Goal: Browse casually: Explore the website without a specific task or goal

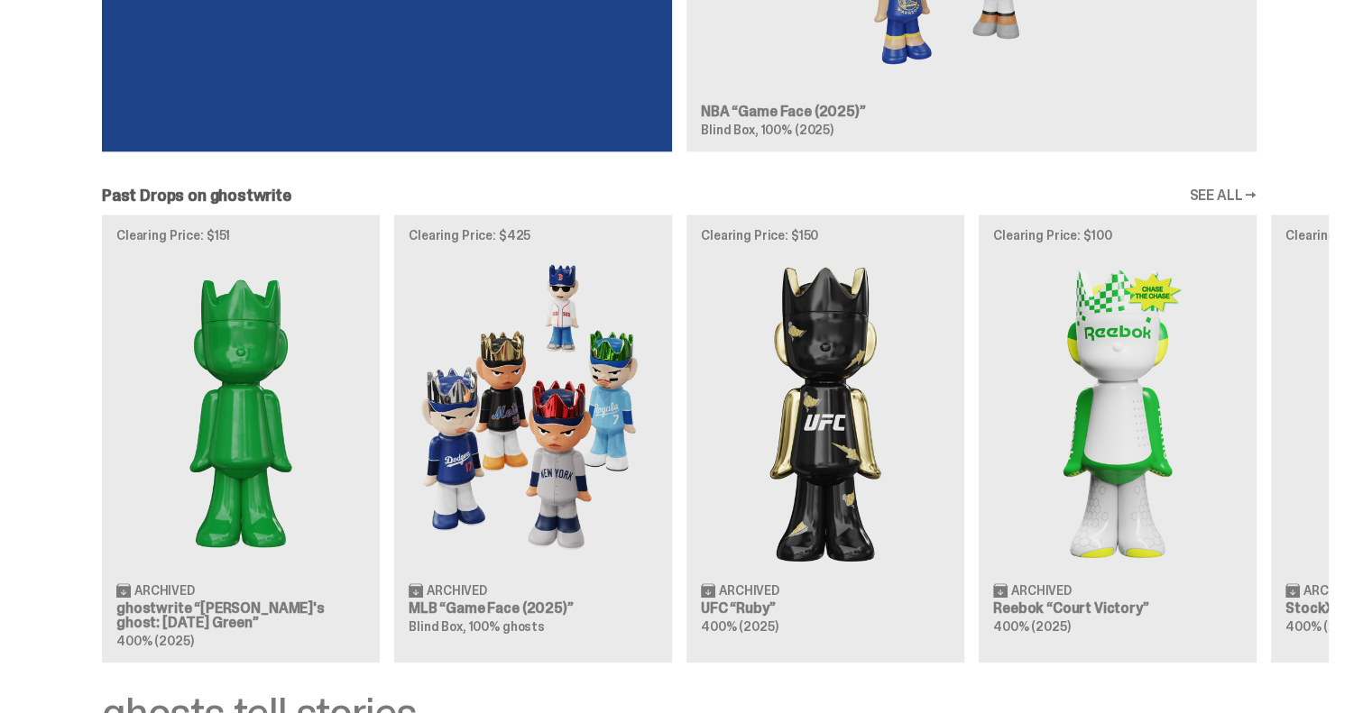
scroll to position [1973, 0]
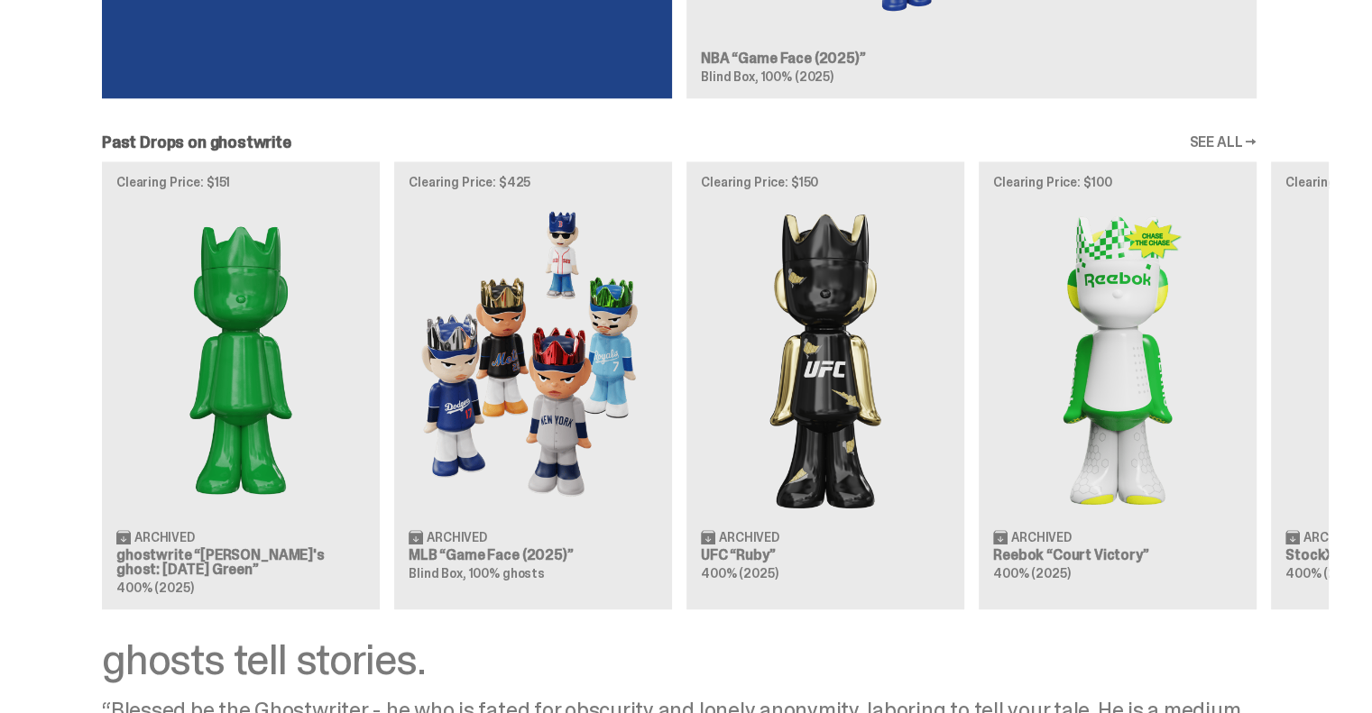
click at [1223, 136] on link "SEE ALL →" at bounding box center [1223, 142] width 68 height 14
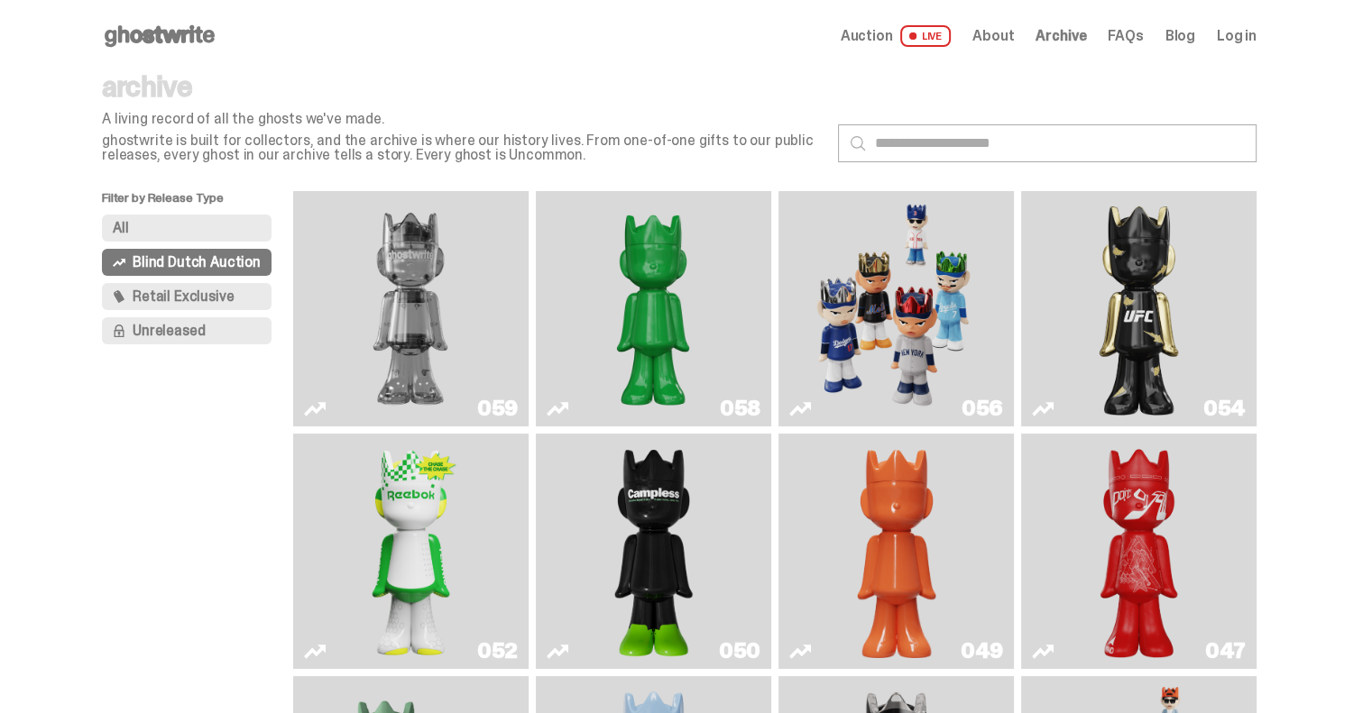
click at [877, 35] on span "Auction" at bounding box center [866, 36] width 52 height 14
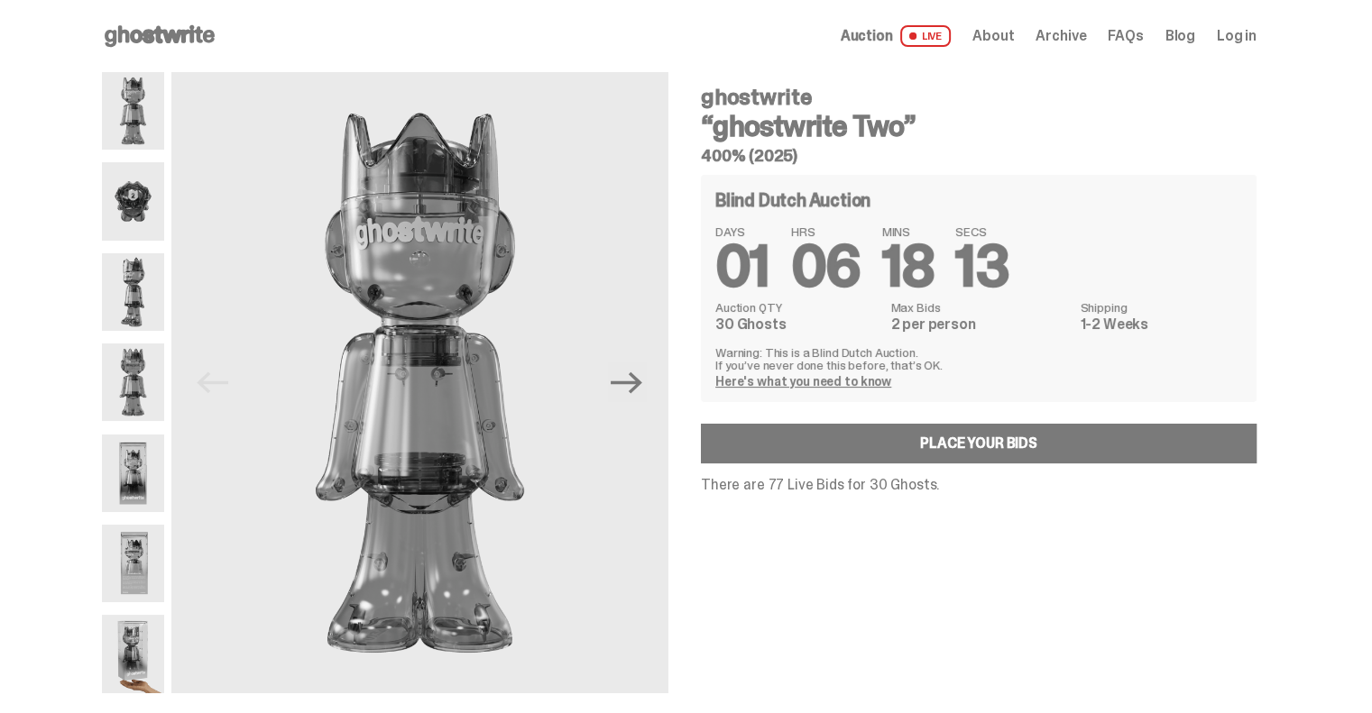
click at [159, 211] on img at bounding box center [133, 201] width 62 height 78
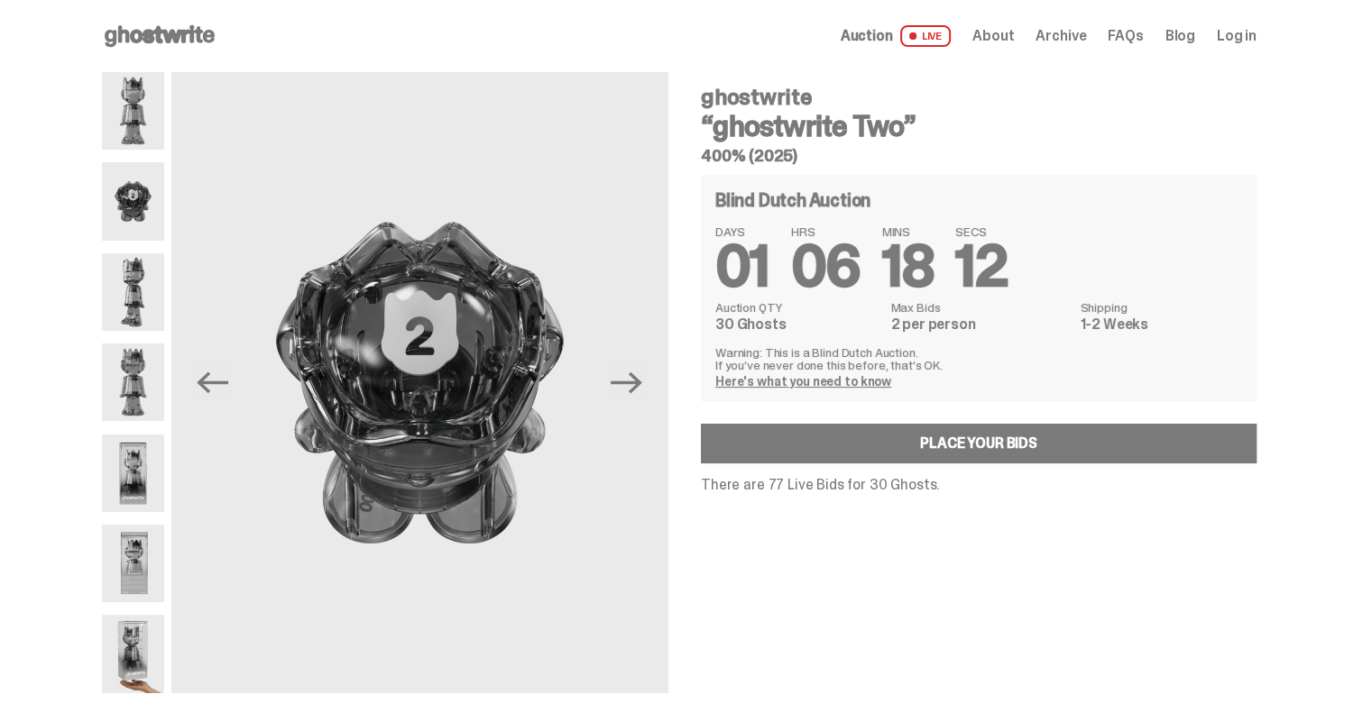
click at [141, 299] on img at bounding box center [133, 292] width 62 height 78
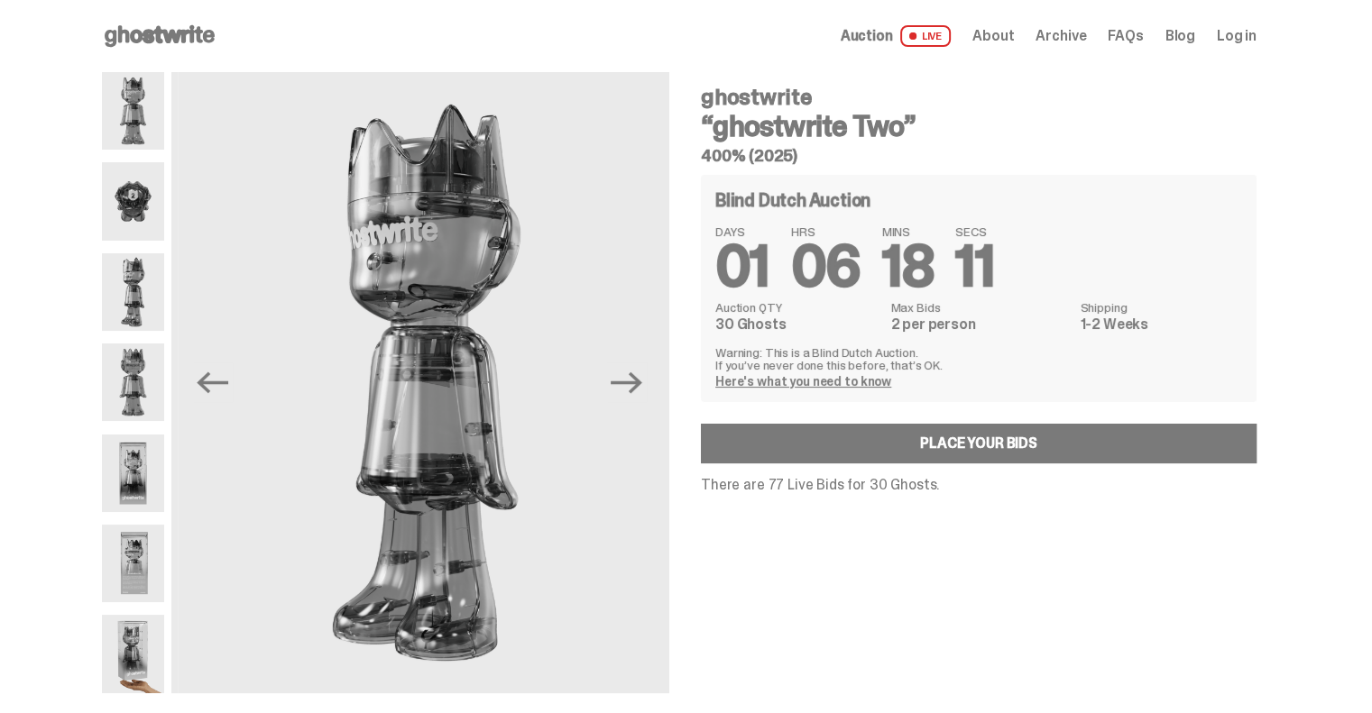
click at [137, 390] on img at bounding box center [133, 383] width 62 height 78
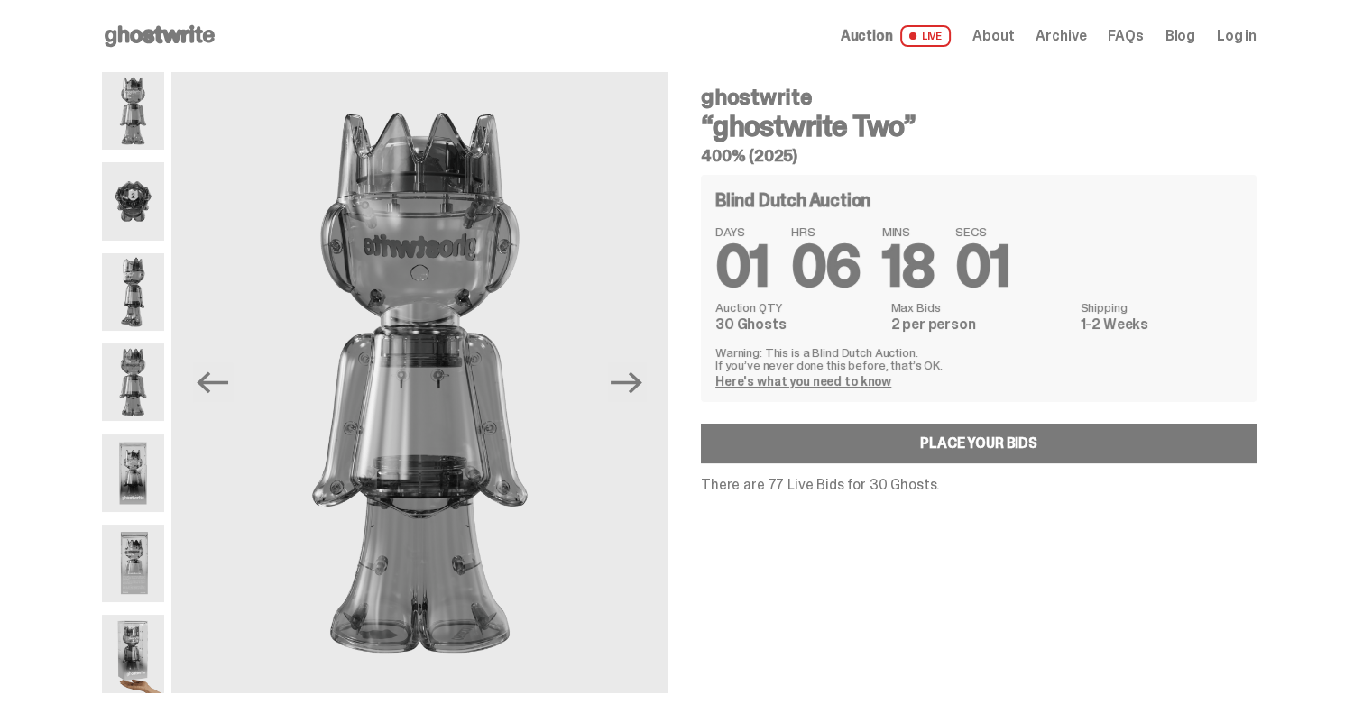
click at [750, 380] on link "Here's what you need to know" at bounding box center [803, 381] width 176 height 16
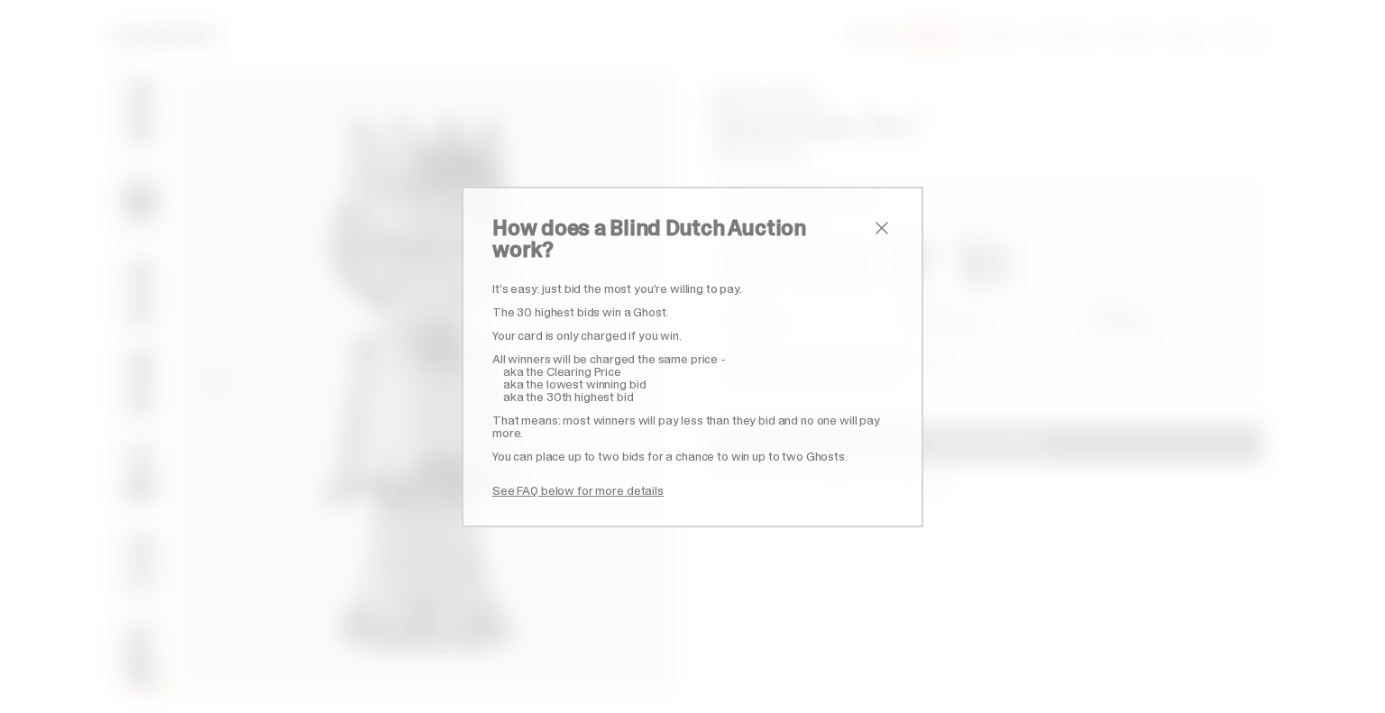
click at [871, 239] on span "close" at bounding box center [882, 228] width 22 height 22
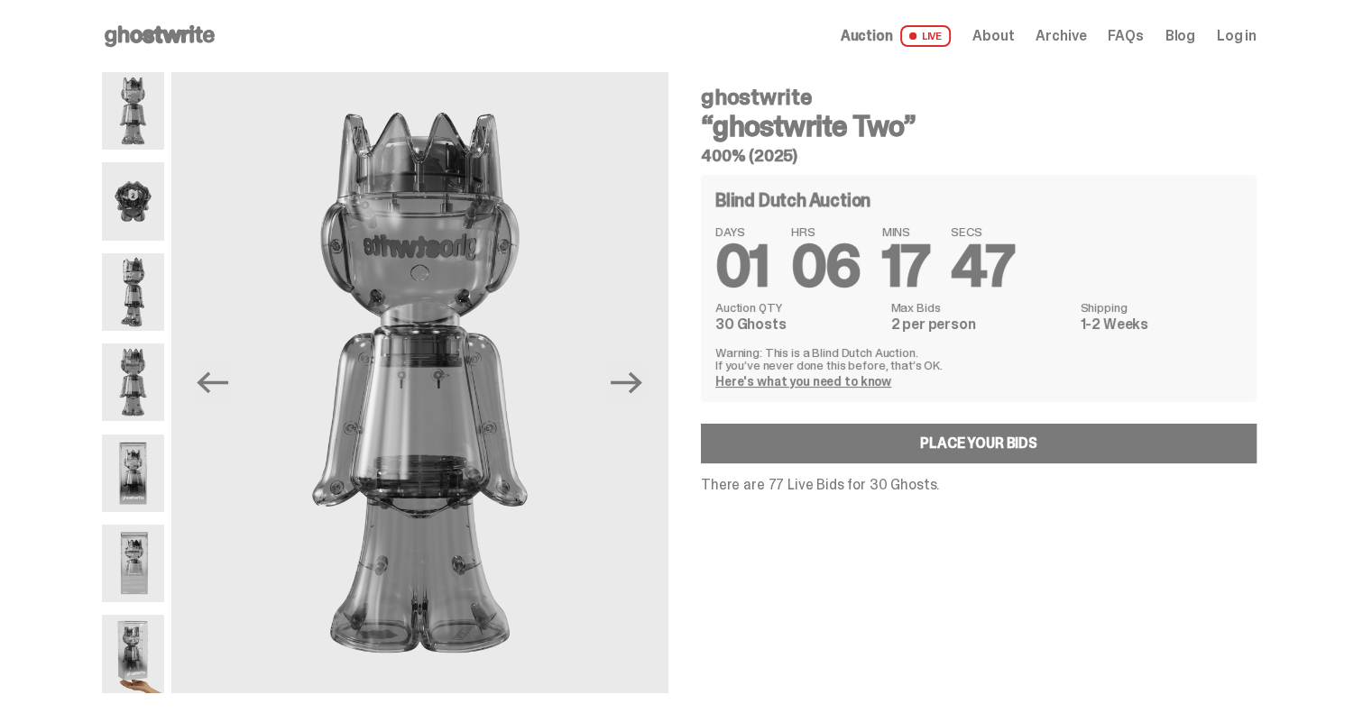
click at [128, 397] on img at bounding box center [133, 383] width 62 height 78
click at [127, 450] on img at bounding box center [133, 474] width 62 height 78
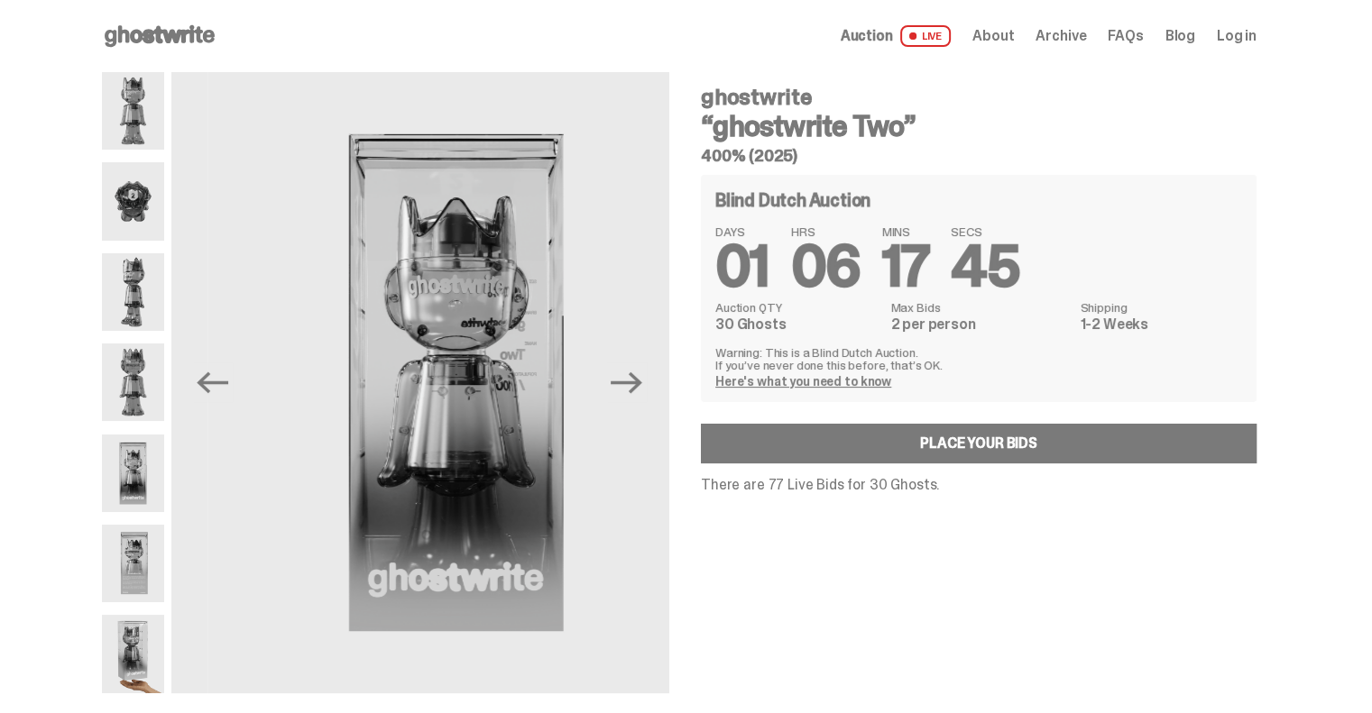
click at [127, 546] on img at bounding box center [133, 564] width 62 height 78
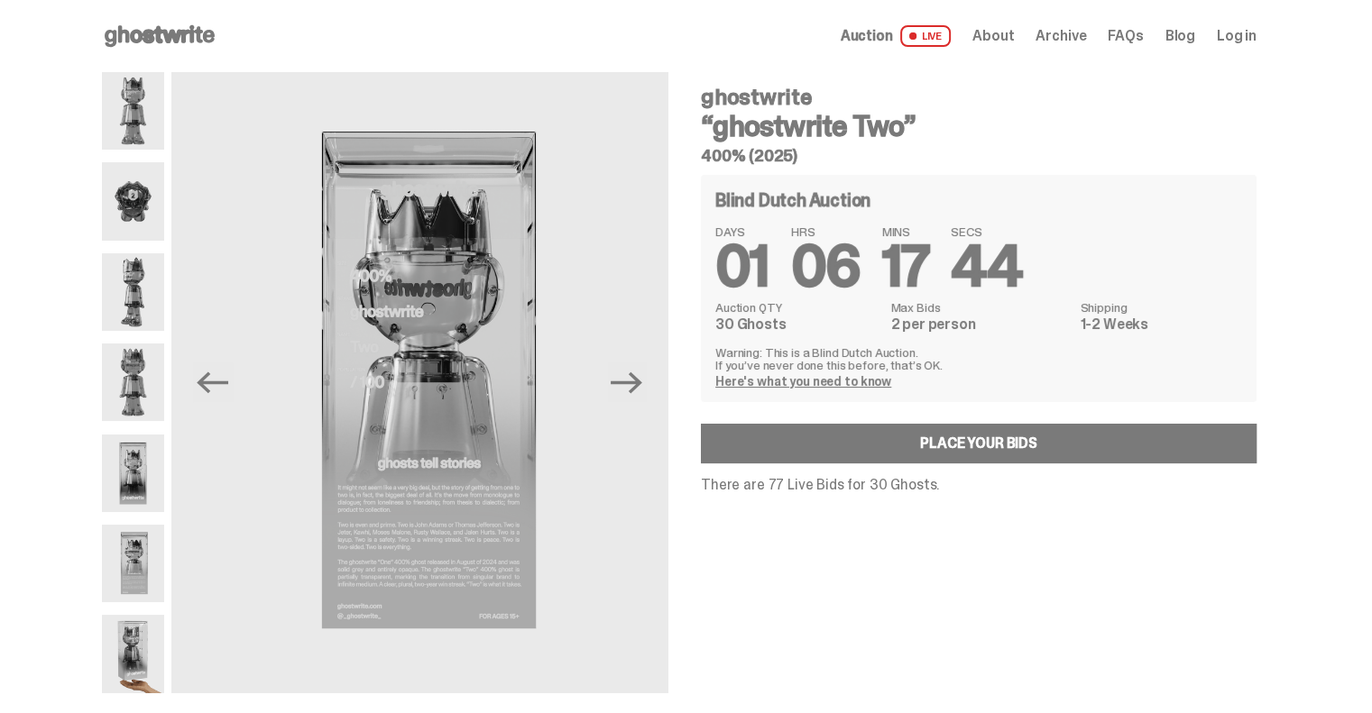
click at [130, 606] on div at bounding box center [133, 382] width 62 height 621
click at [151, 670] on img at bounding box center [133, 654] width 62 height 78
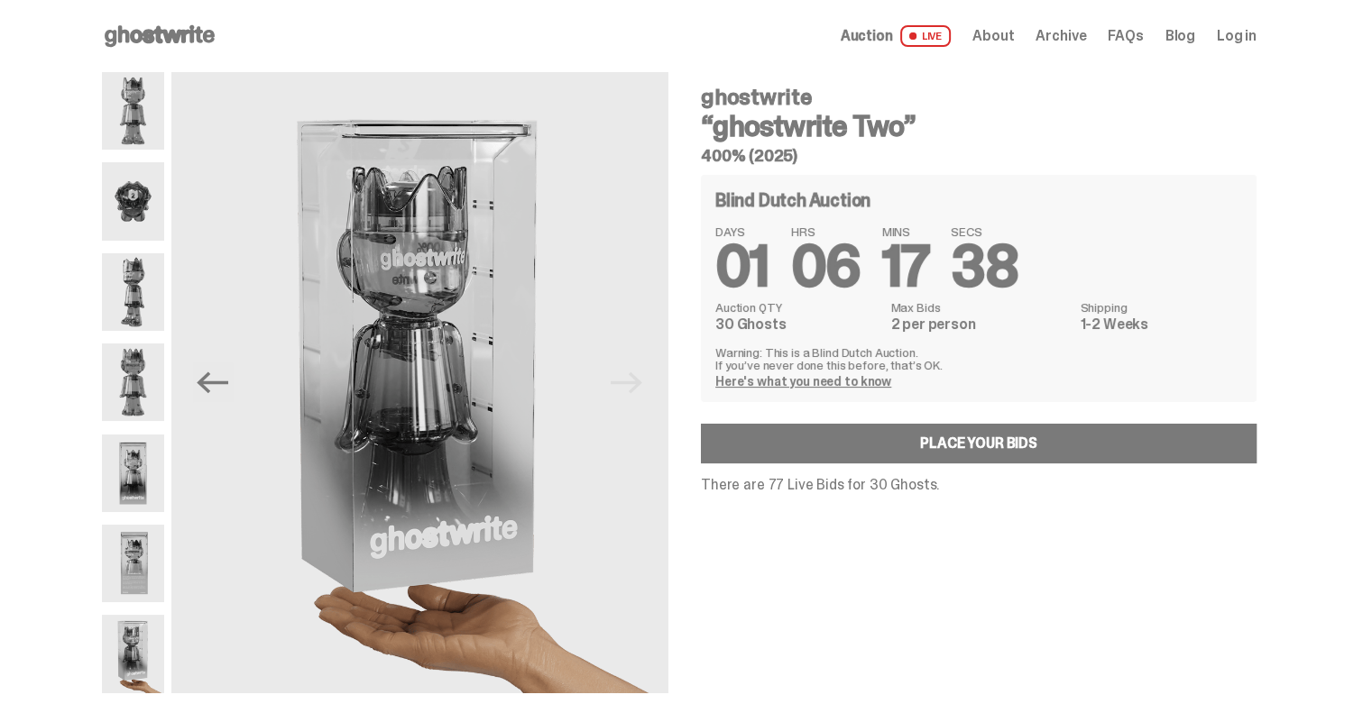
click at [869, 38] on span "Auction" at bounding box center [866, 36] width 52 height 14
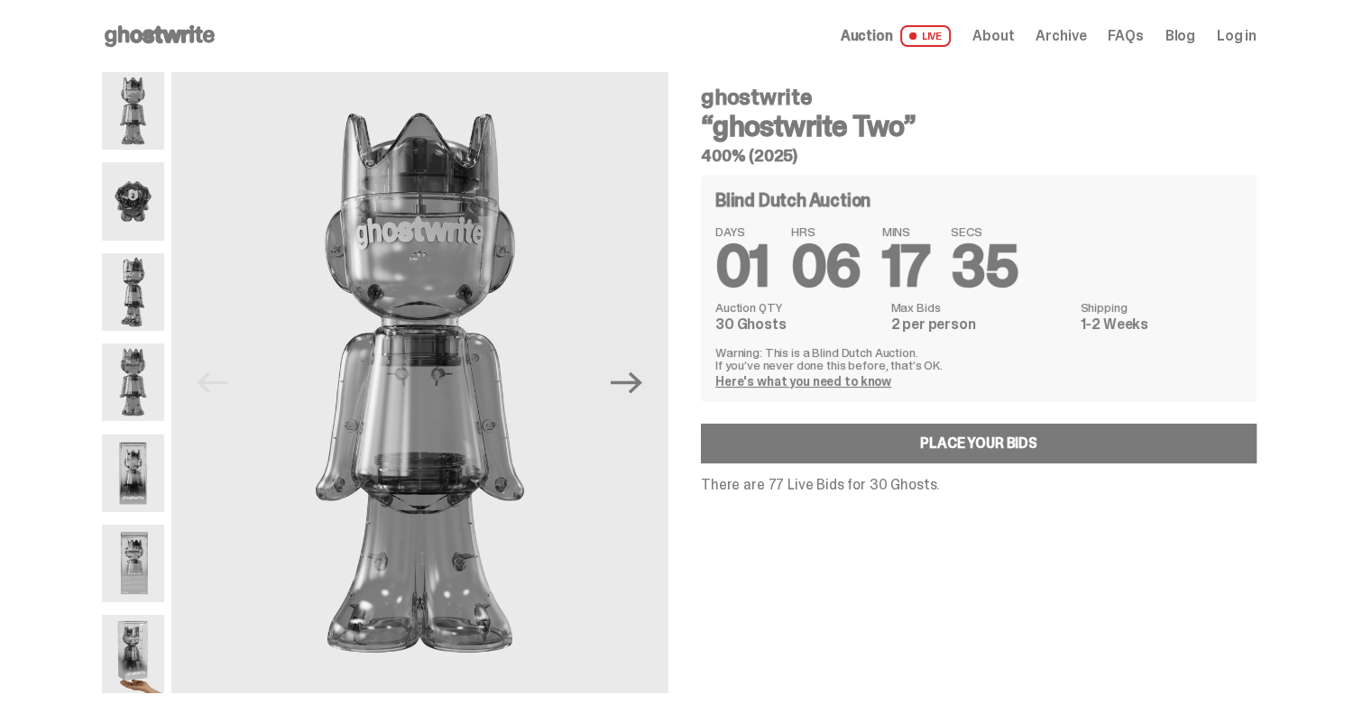
click at [1001, 29] on span "About" at bounding box center [992, 36] width 41 height 14
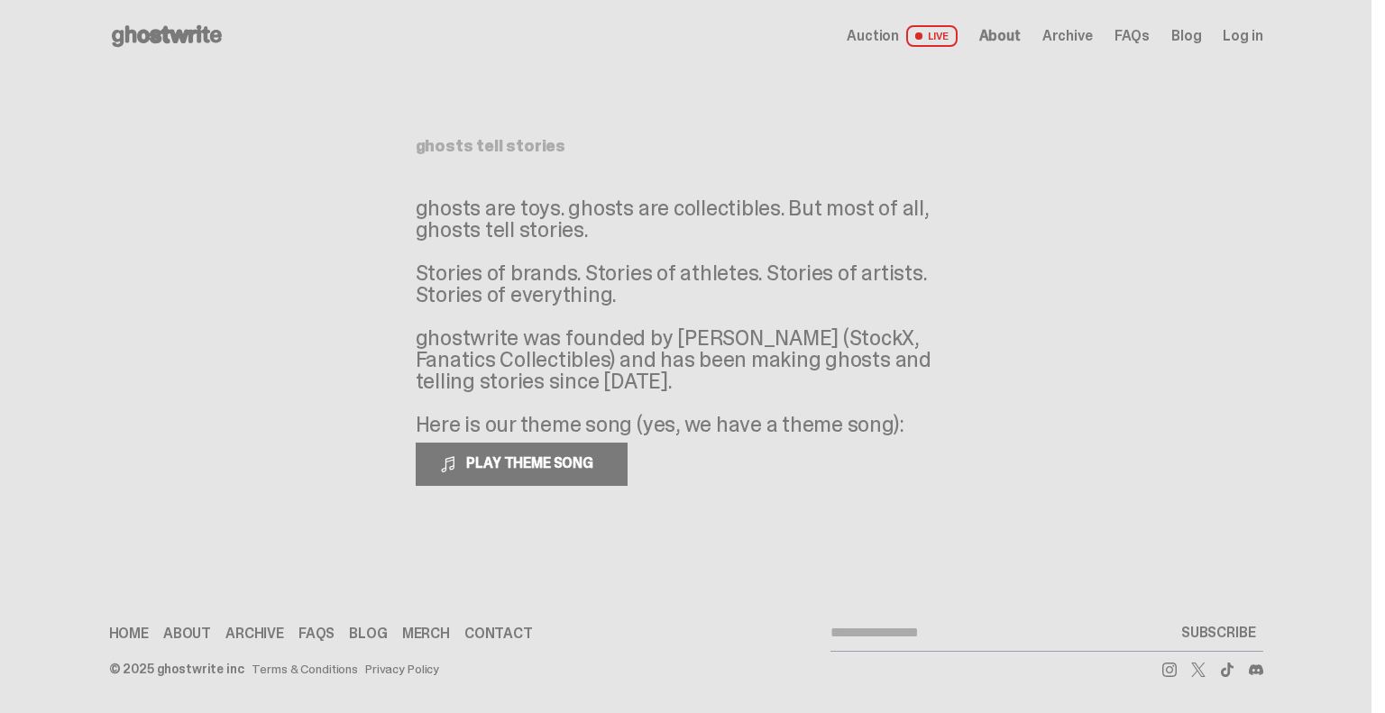
click at [1136, 32] on span "FAQs" at bounding box center [1132, 36] width 35 height 14
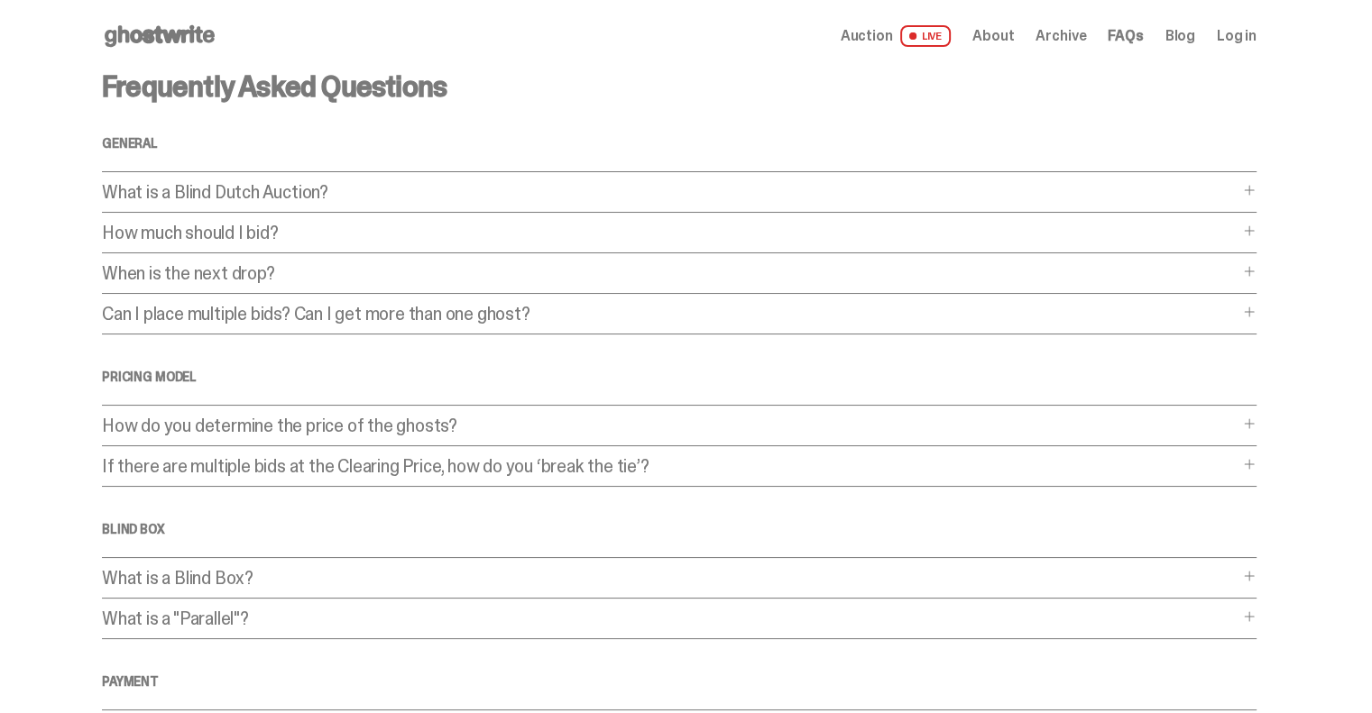
click at [1256, 227] on span at bounding box center [1249, 231] width 14 height 14
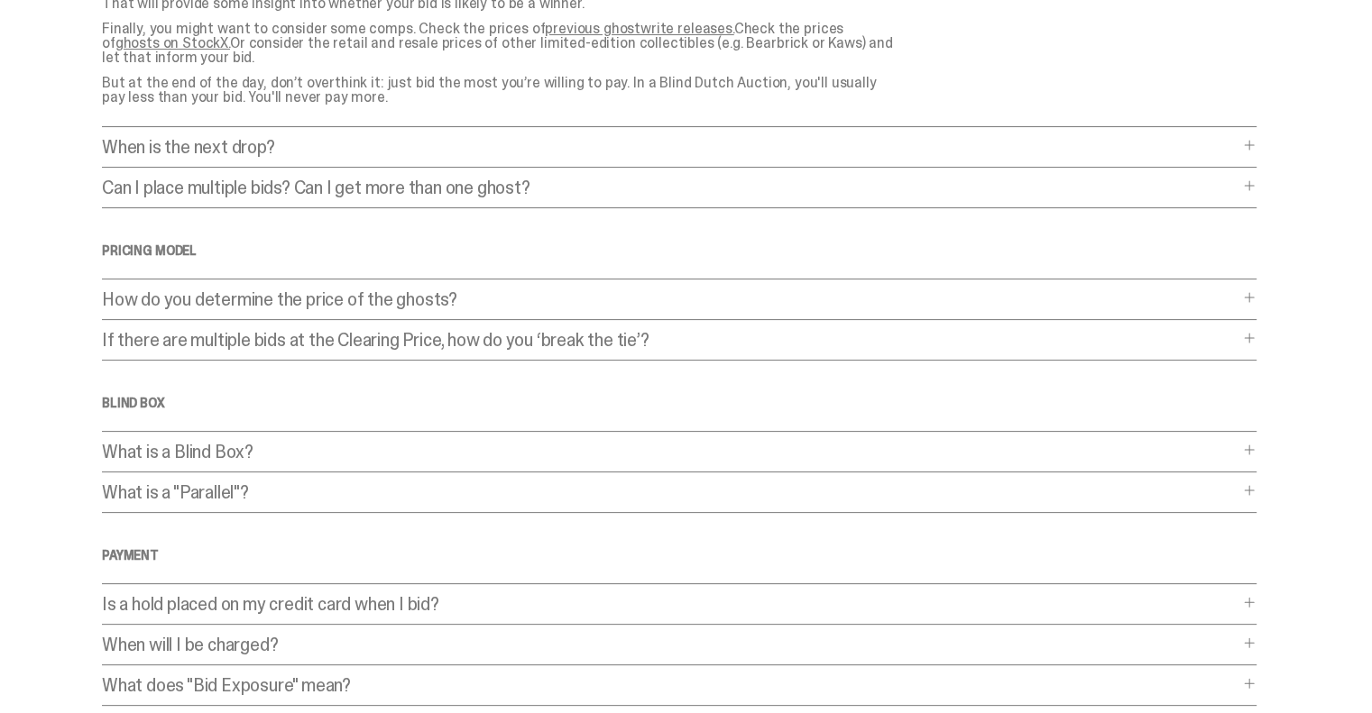
scroll to position [541, 0]
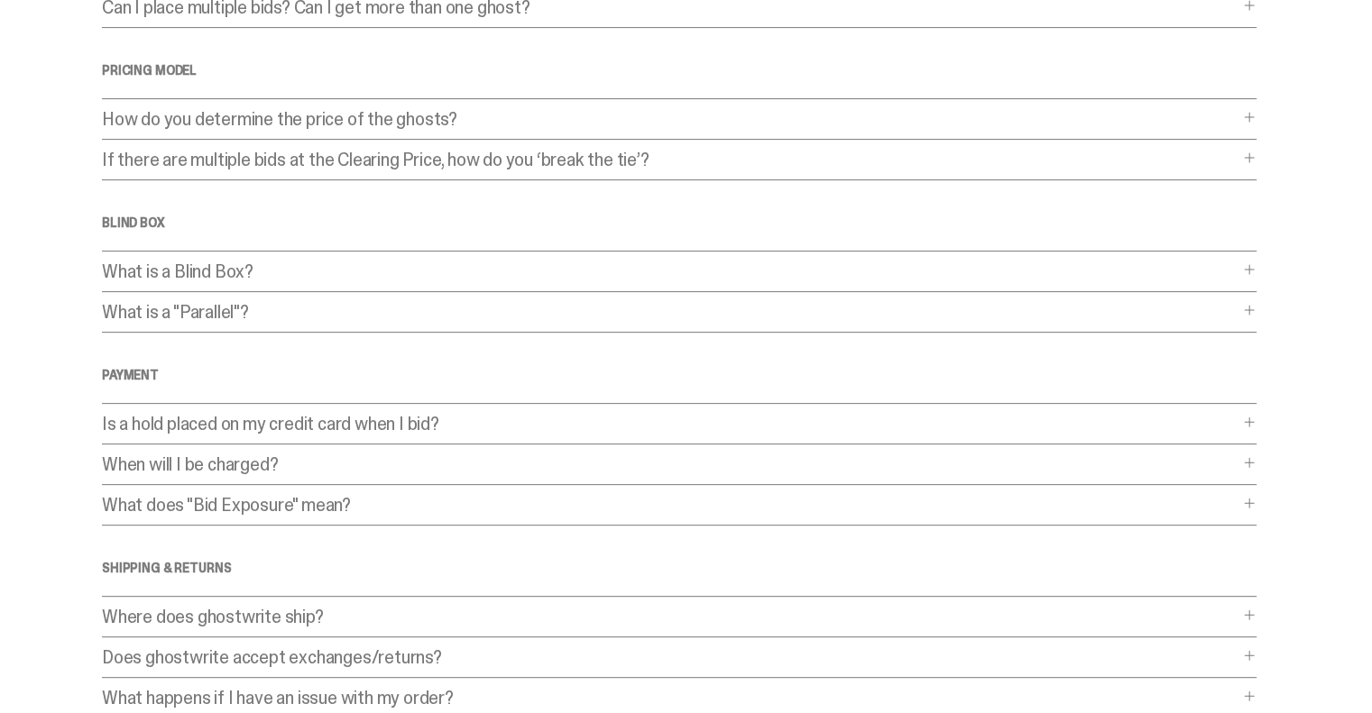
click at [1252, 313] on span at bounding box center [1249, 310] width 14 height 14
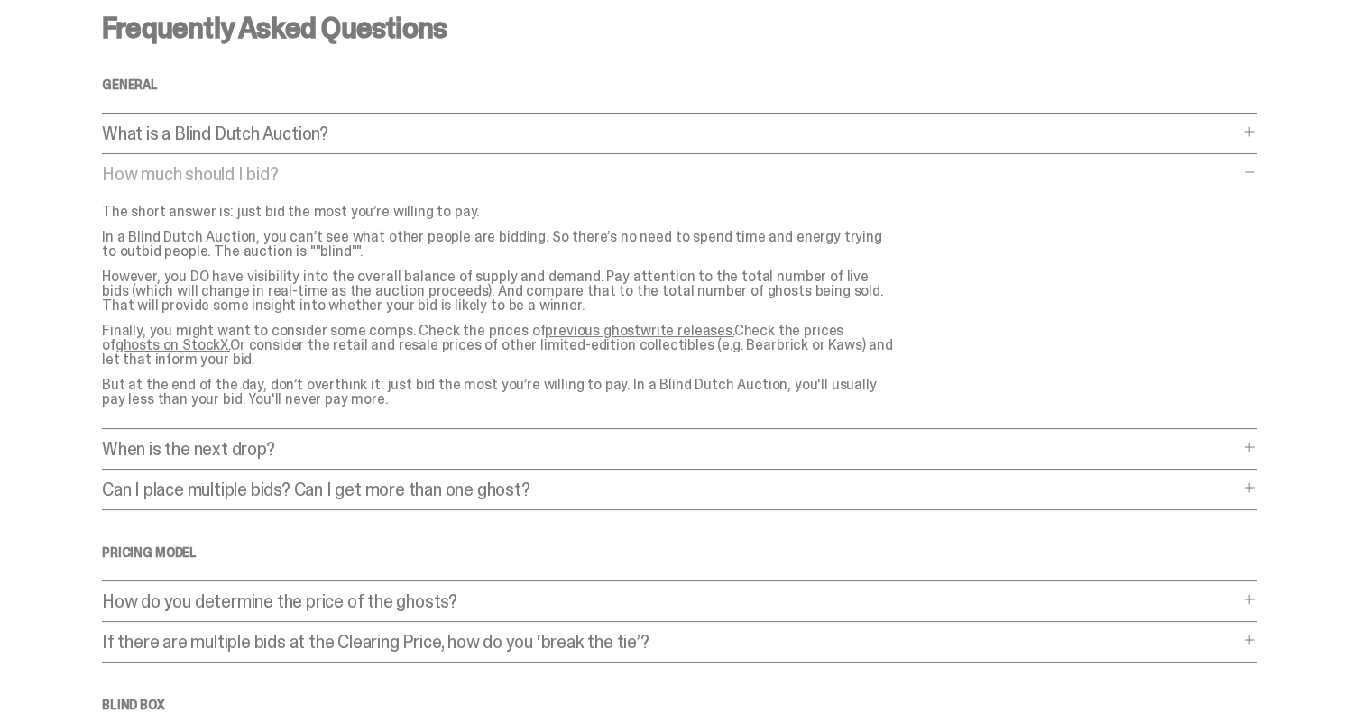
scroll to position [0, 0]
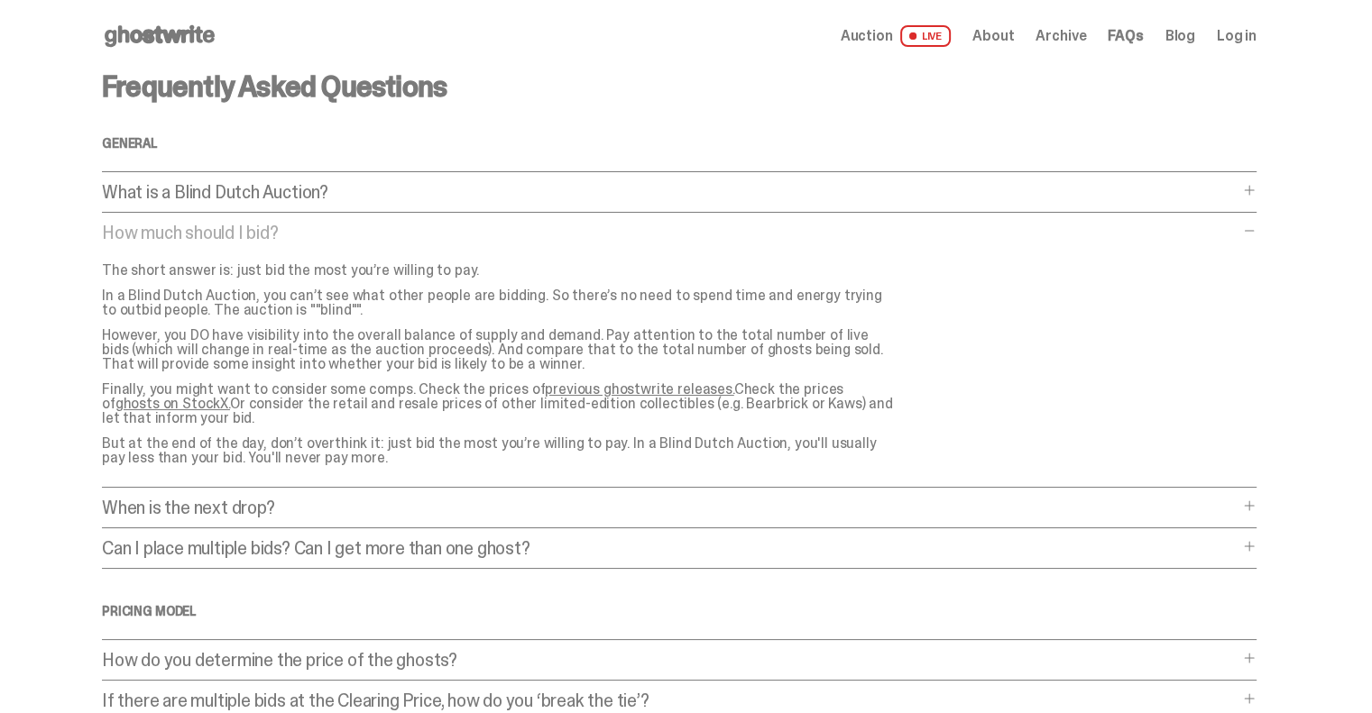
click at [1186, 35] on link "Blog" at bounding box center [1180, 36] width 30 height 14
click at [868, 35] on span "Auction" at bounding box center [866, 36] width 52 height 14
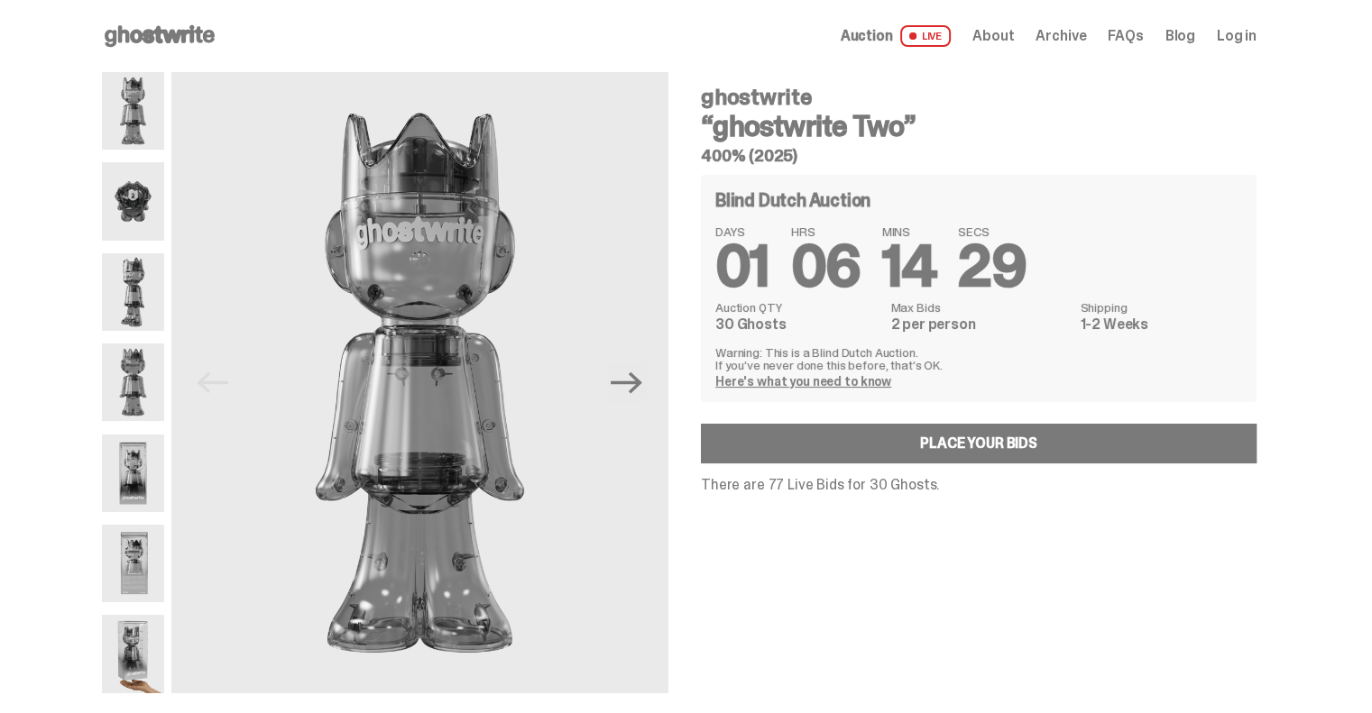
click at [1187, 34] on link "Blog" at bounding box center [1180, 36] width 30 height 14
click at [173, 28] on icon at bounding box center [159, 36] width 115 height 29
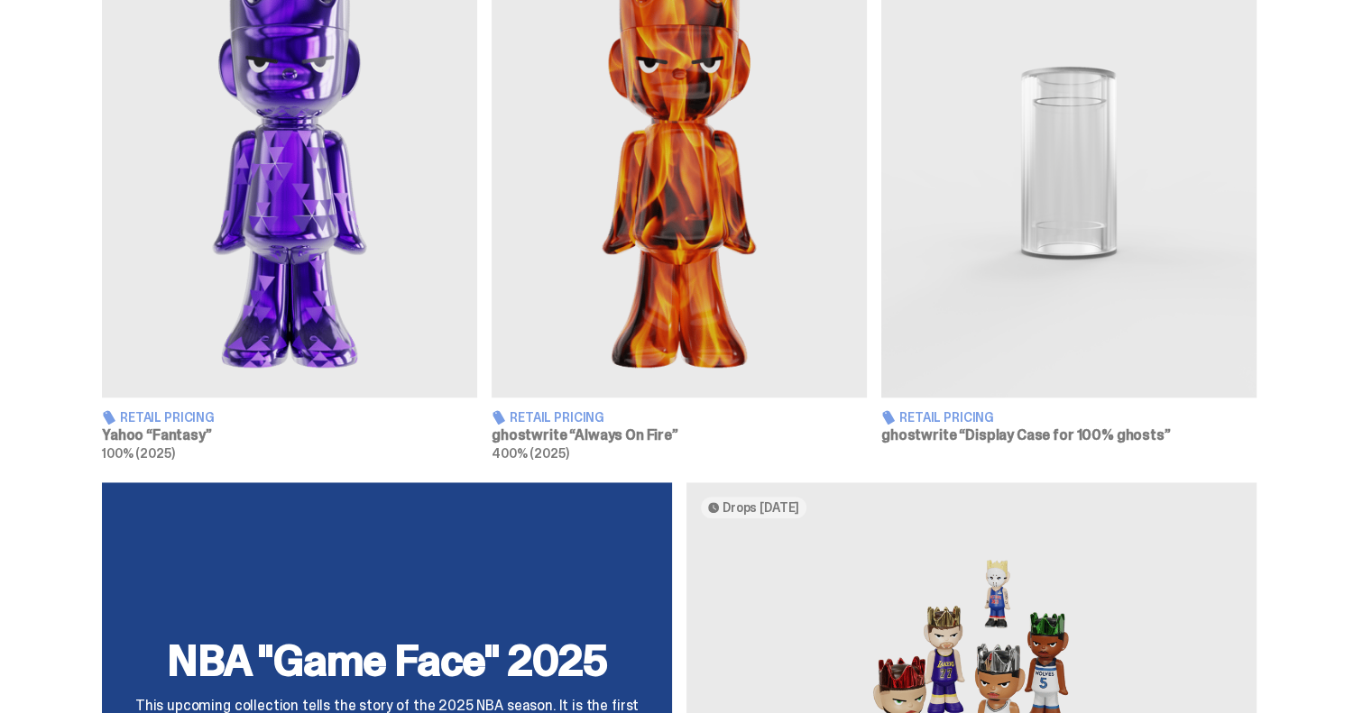
scroll to position [1082, 0]
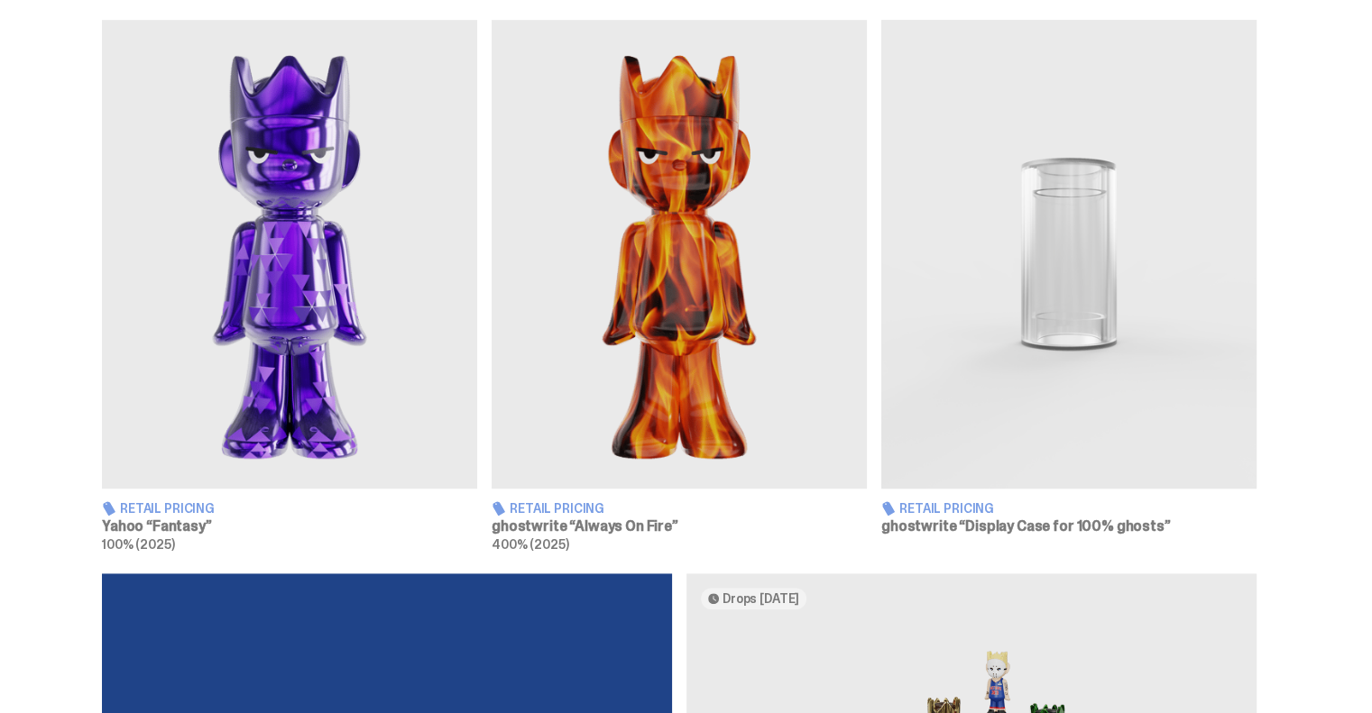
click at [573, 509] on span "Retail Pricing" at bounding box center [557, 508] width 95 height 13
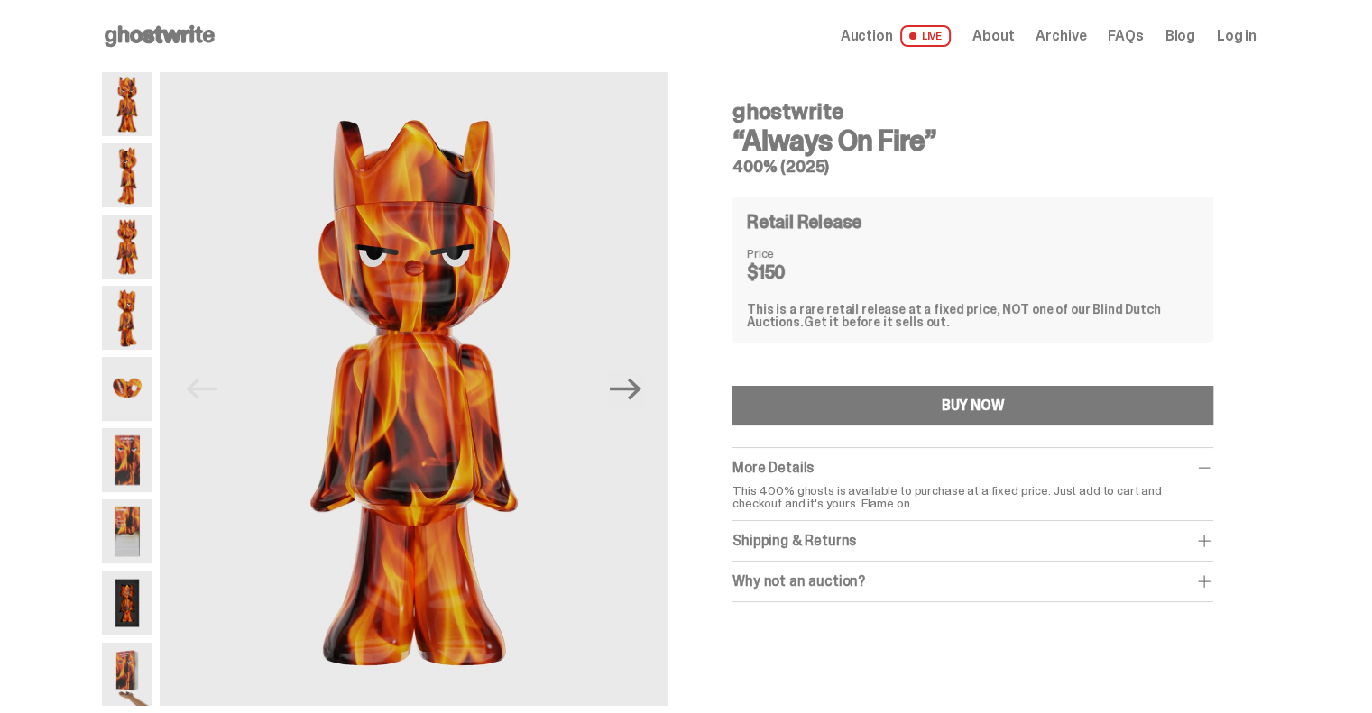
click at [137, 185] on img at bounding box center [127, 175] width 51 height 64
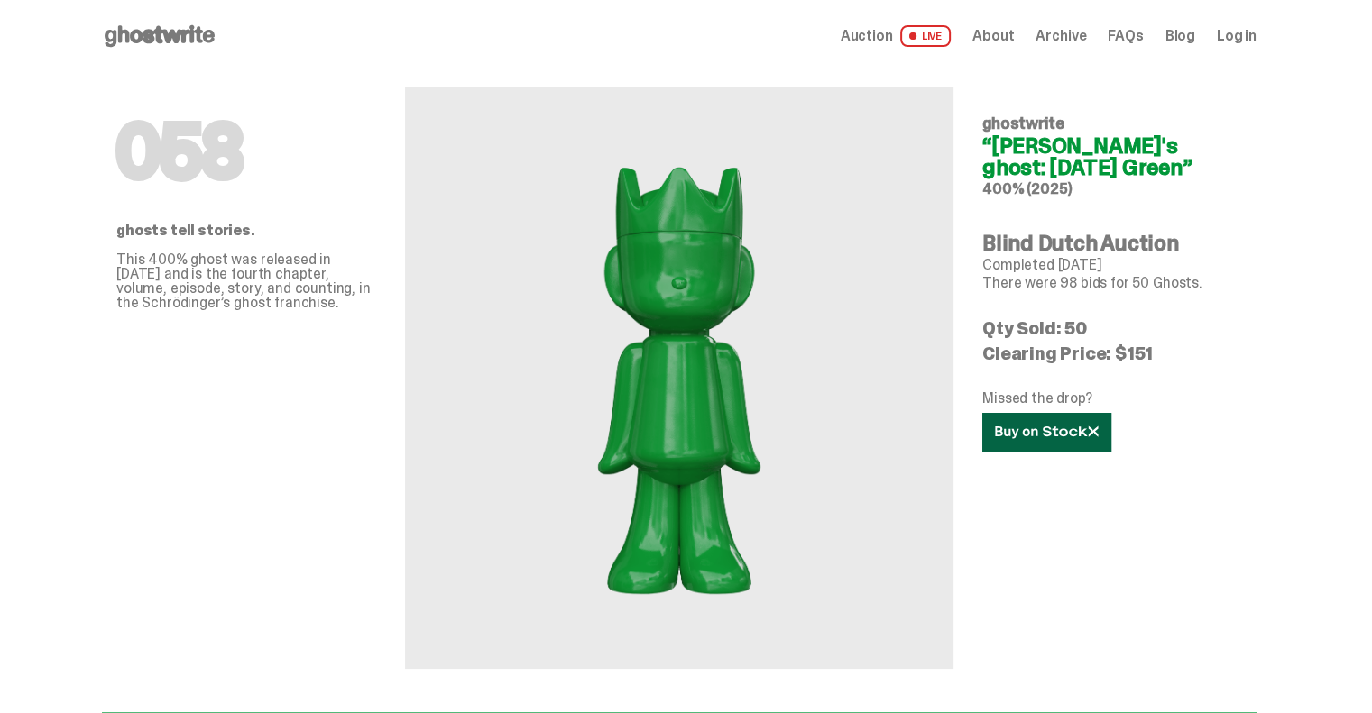
click at [1044, 447] on link at bounding box center [1046, 432] width 129 height 39
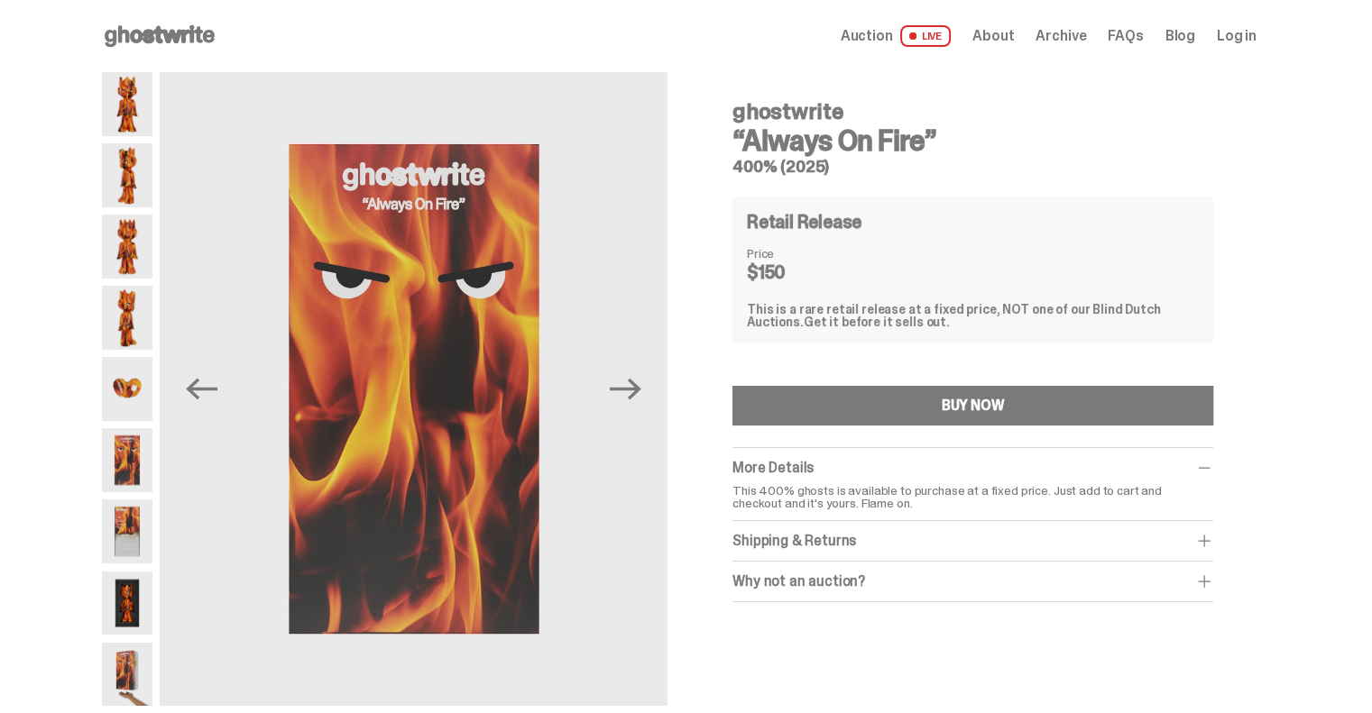
click at [146, 44] on icon at bounding box center [159, 36] width 115 height 29
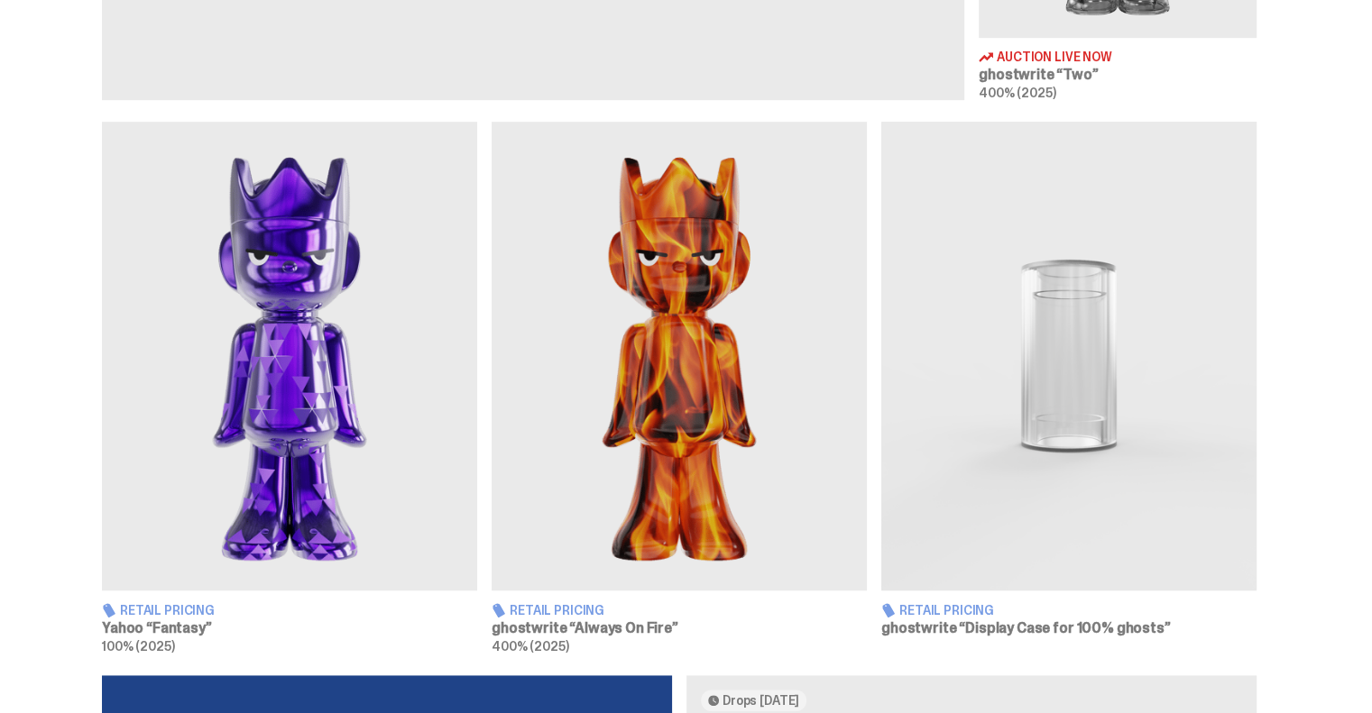
scroll to position [992, 0]
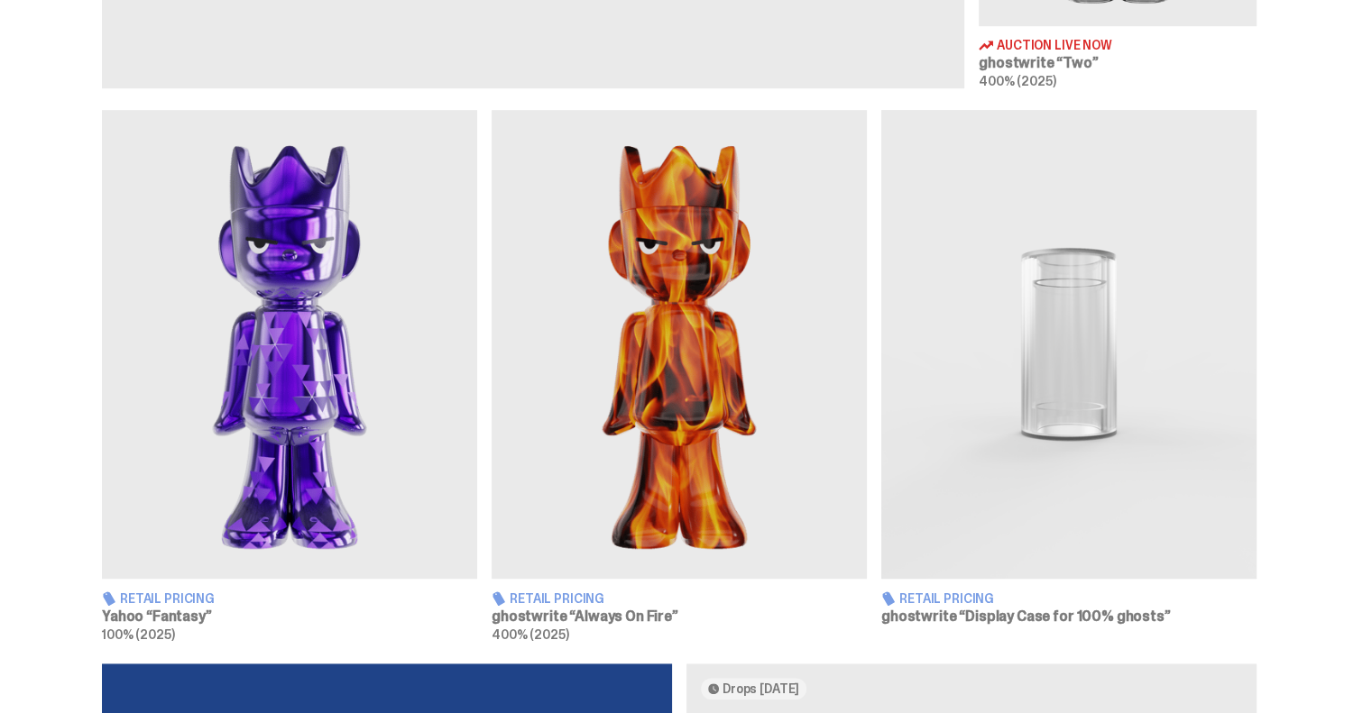
click at [936, 594] on span "Retail Pricing" at bounding box center [946, 598] width 95 height 13
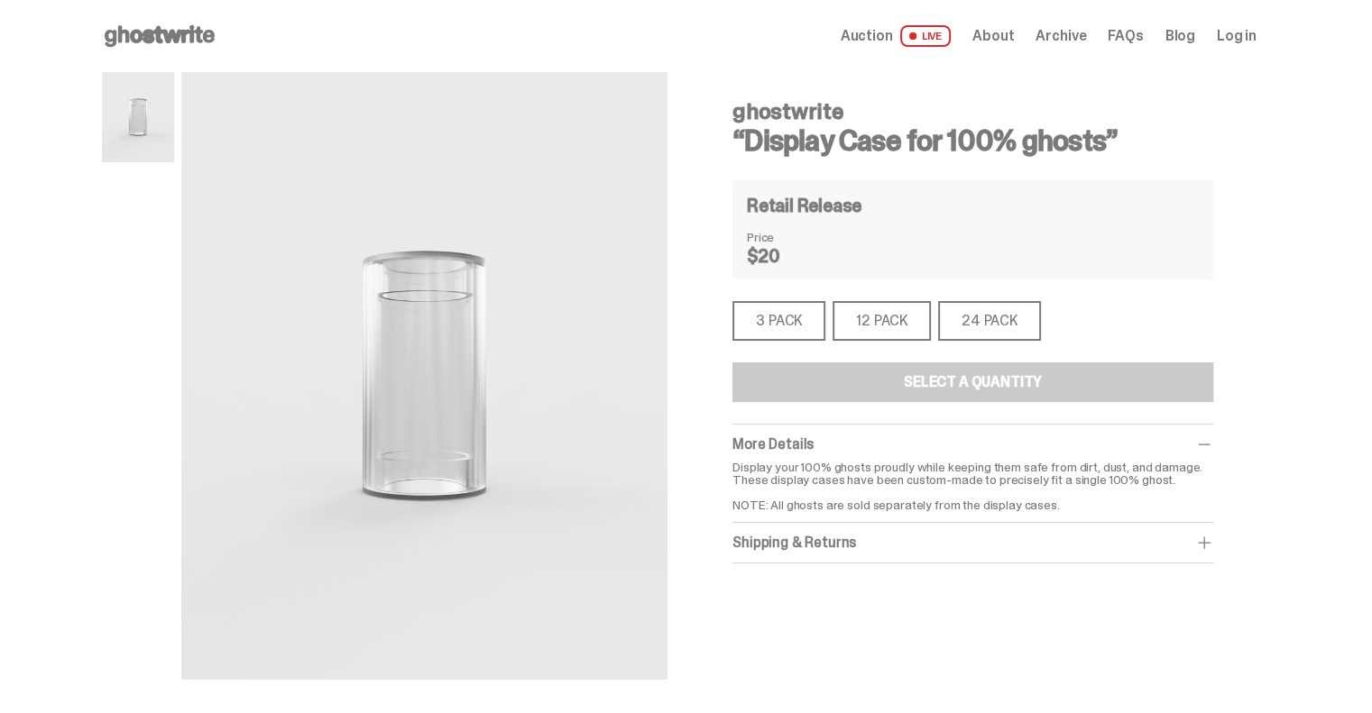
click at [159, 39] on use at bounding box center [160, 36] width 110 height 22
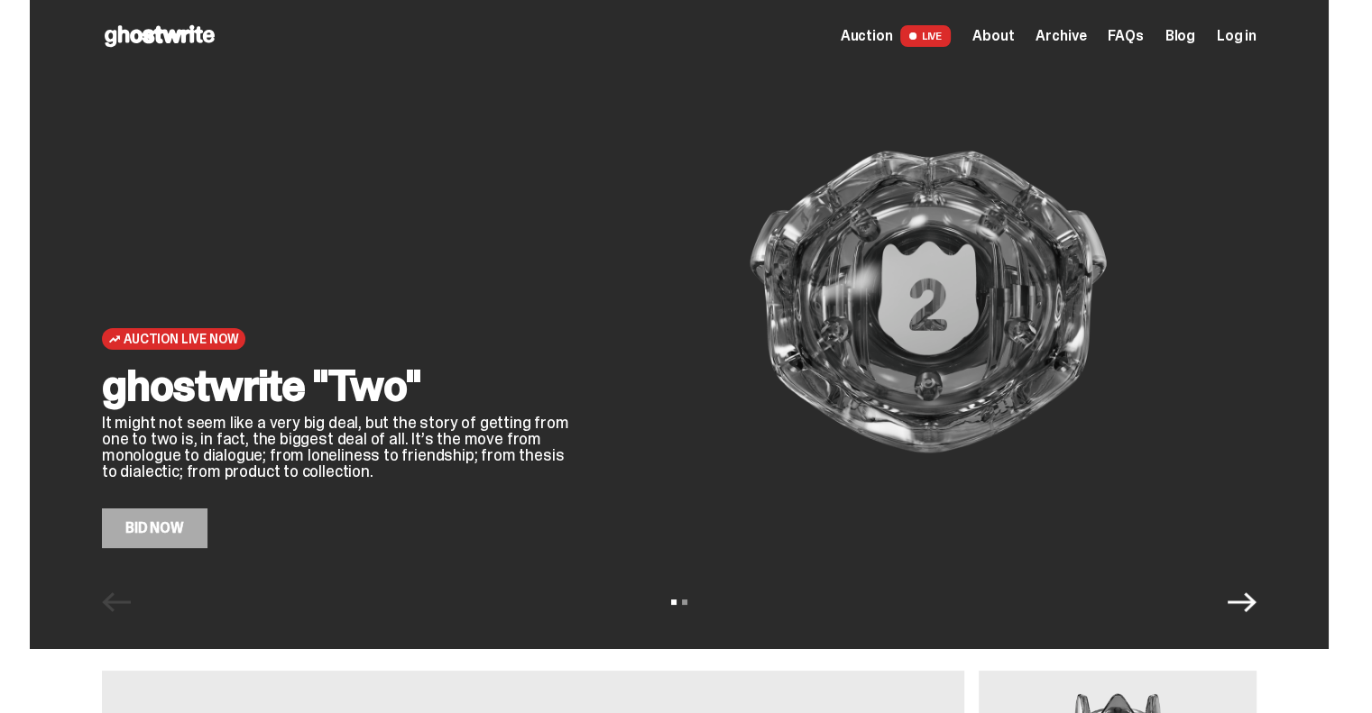
click at [1256, 605] on icon "Next" at bounding box center [1241, 602] width 29 height 29
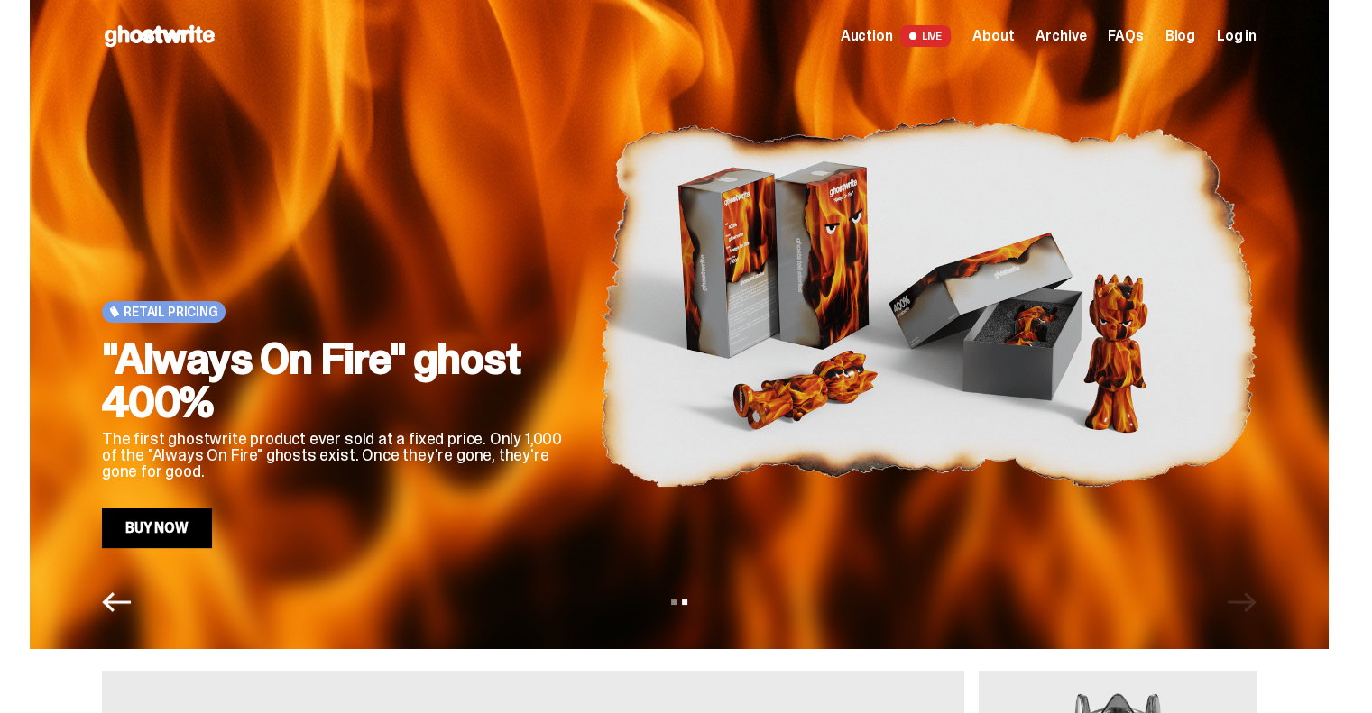
click at [1252, 603] on div "View slide 1 View slide 2" at bounding box center [679, 602] width 1299 height 29
click at [1250, 603] on div "View slide 1 View slide 2" at bounding box center [679, 602] width 1299 height 29
click at [152, 544] on link "Buy Now" at bounding box center [157, 529] width 110 height 40
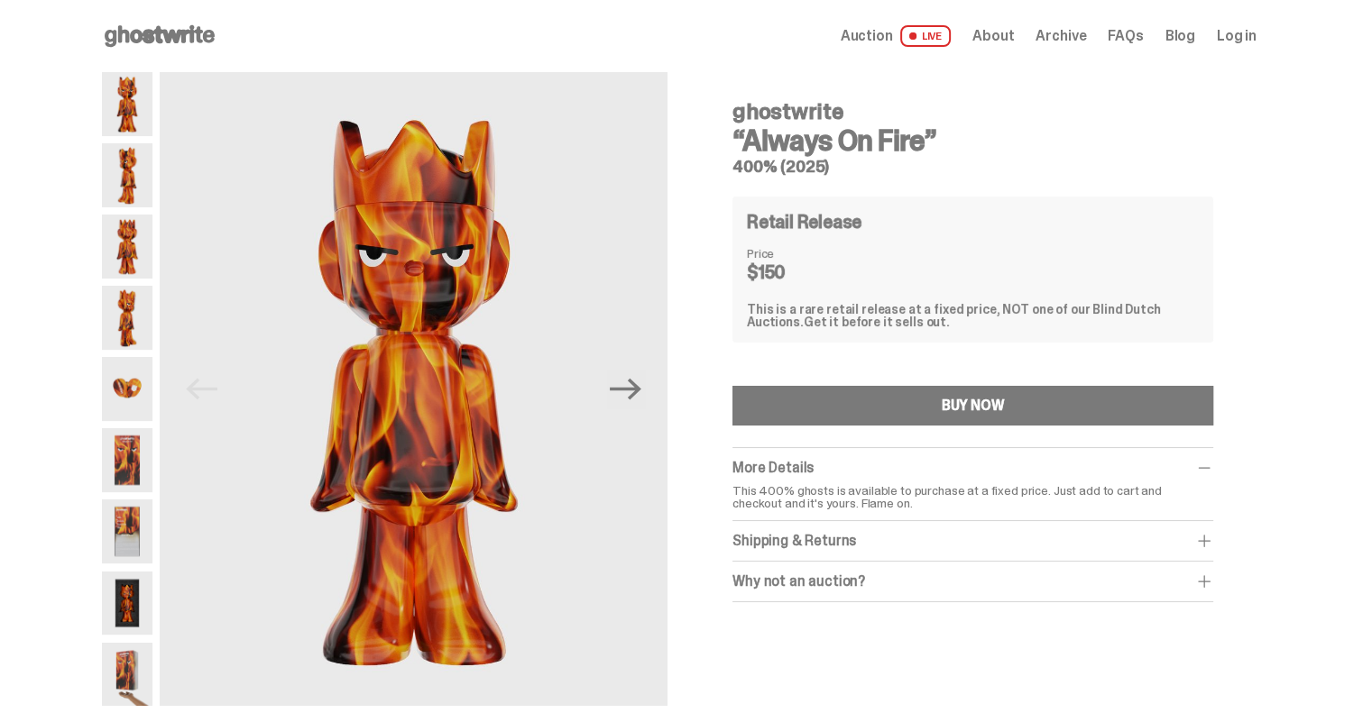
click at [141, 28] on icon at bounding box center [159, 36] width 115 height 29
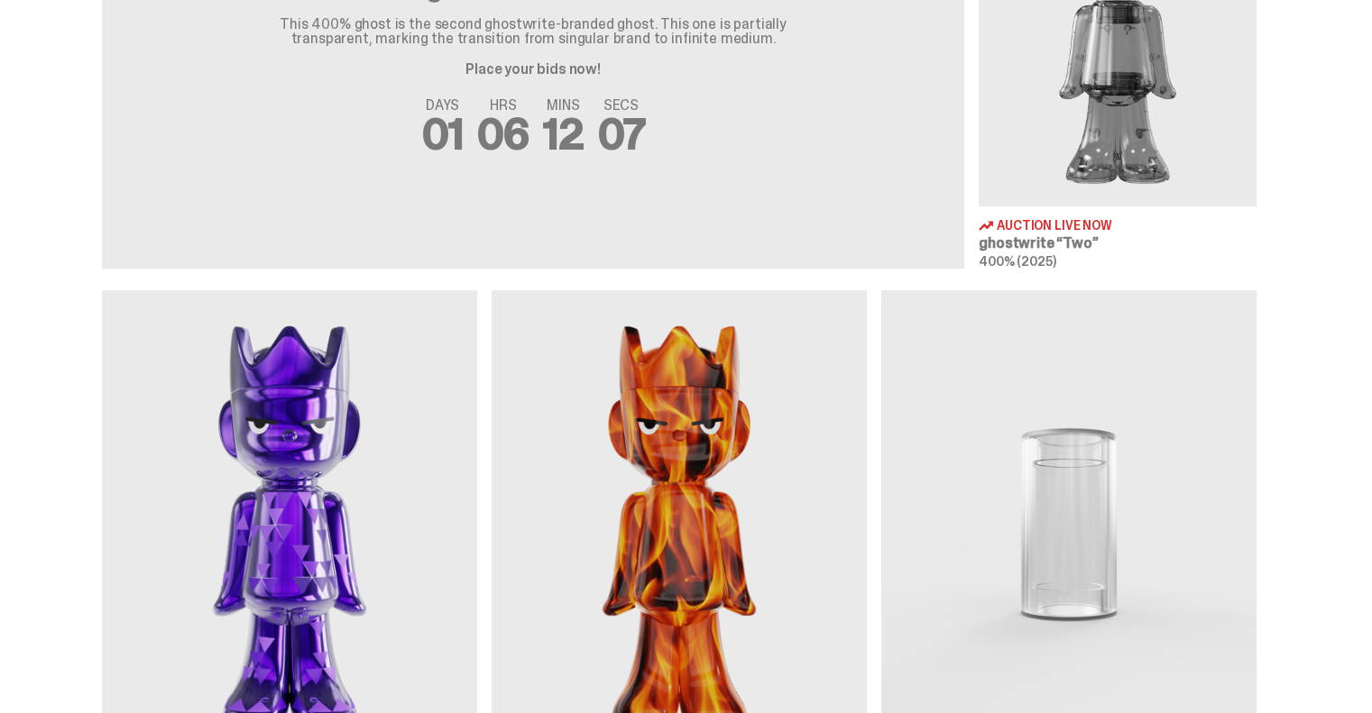
scroll to position [1082, 0]
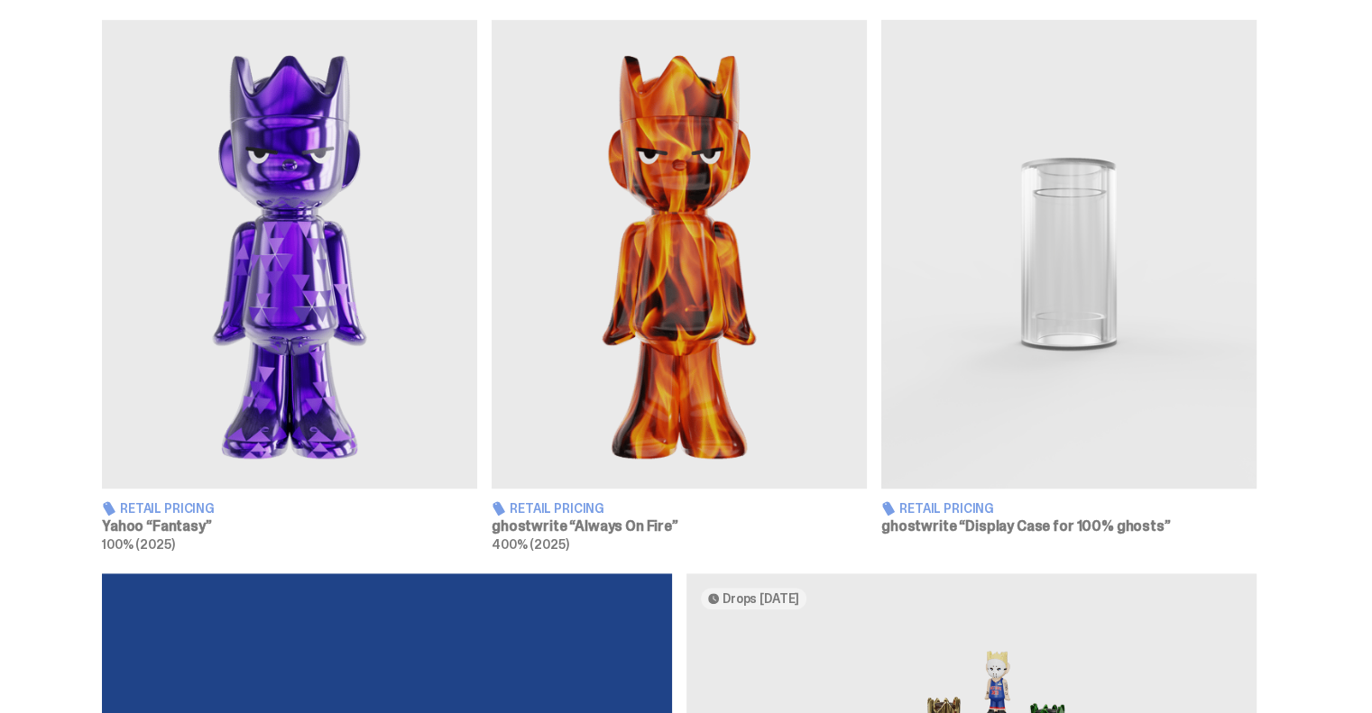
click at [317, 380] on img at bounding box center [289, 254] width 375 height 469
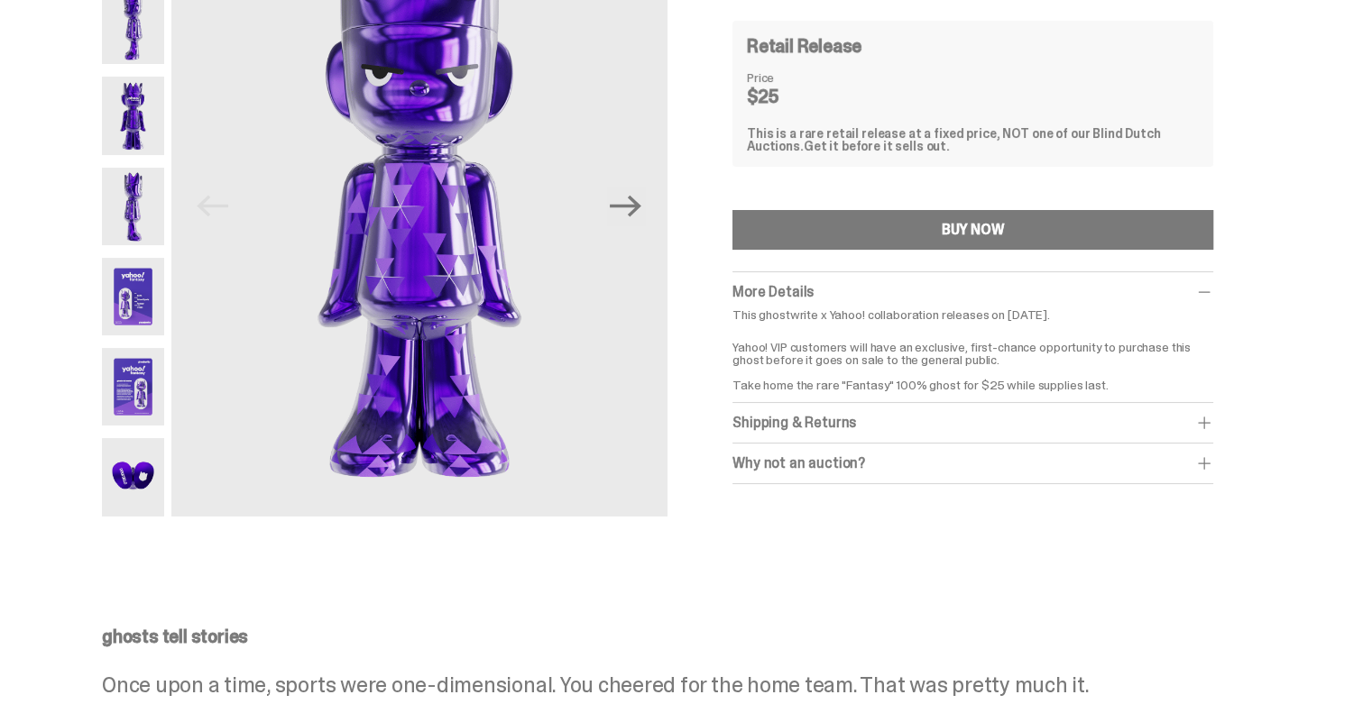
scroll to position [180, 0]
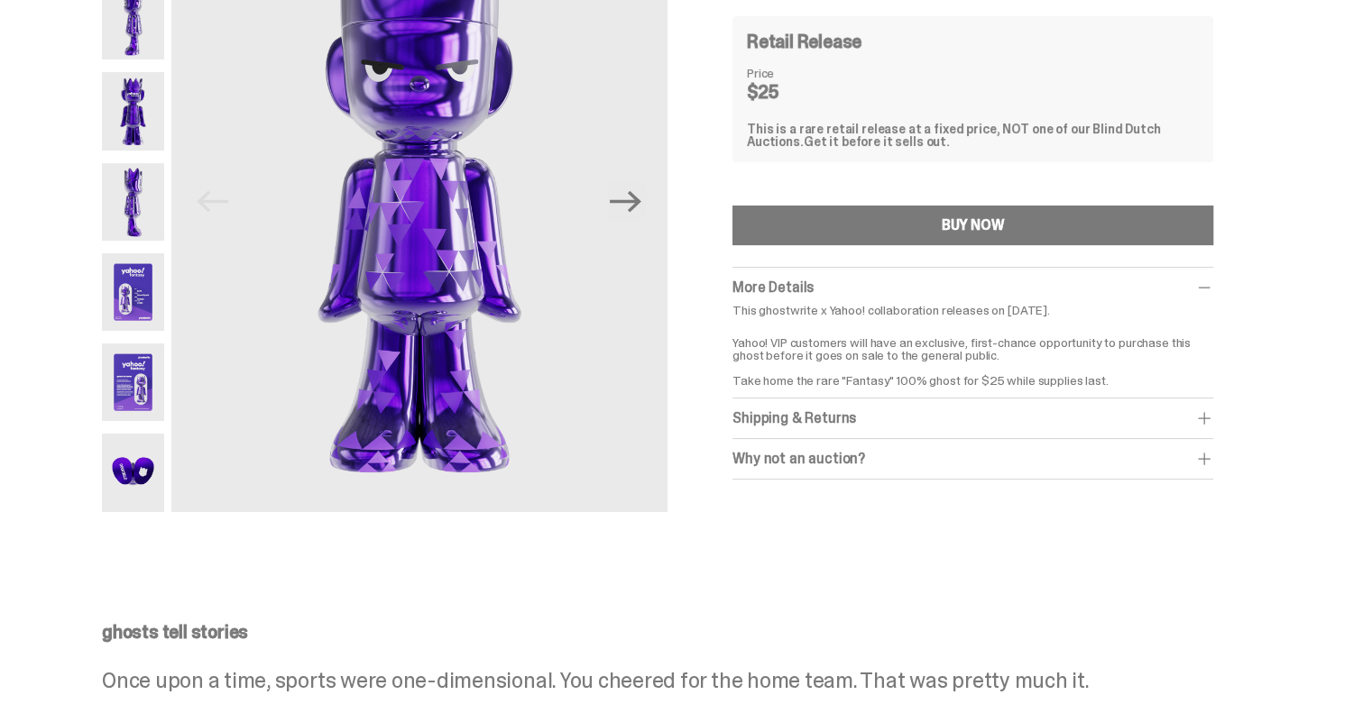
click at [854, 457] on div "Why not an auction?" at bounding box center [972, 459] width 481 height 18
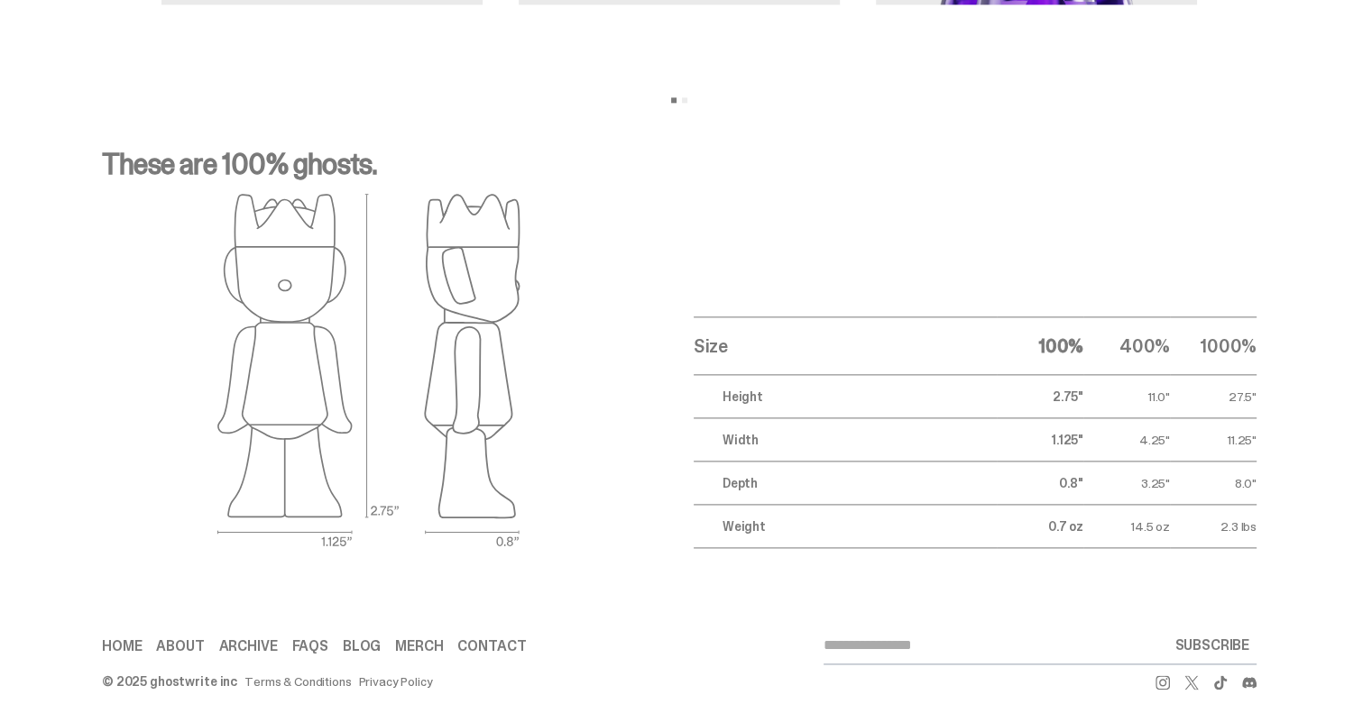
scroll to position [2263, 0]
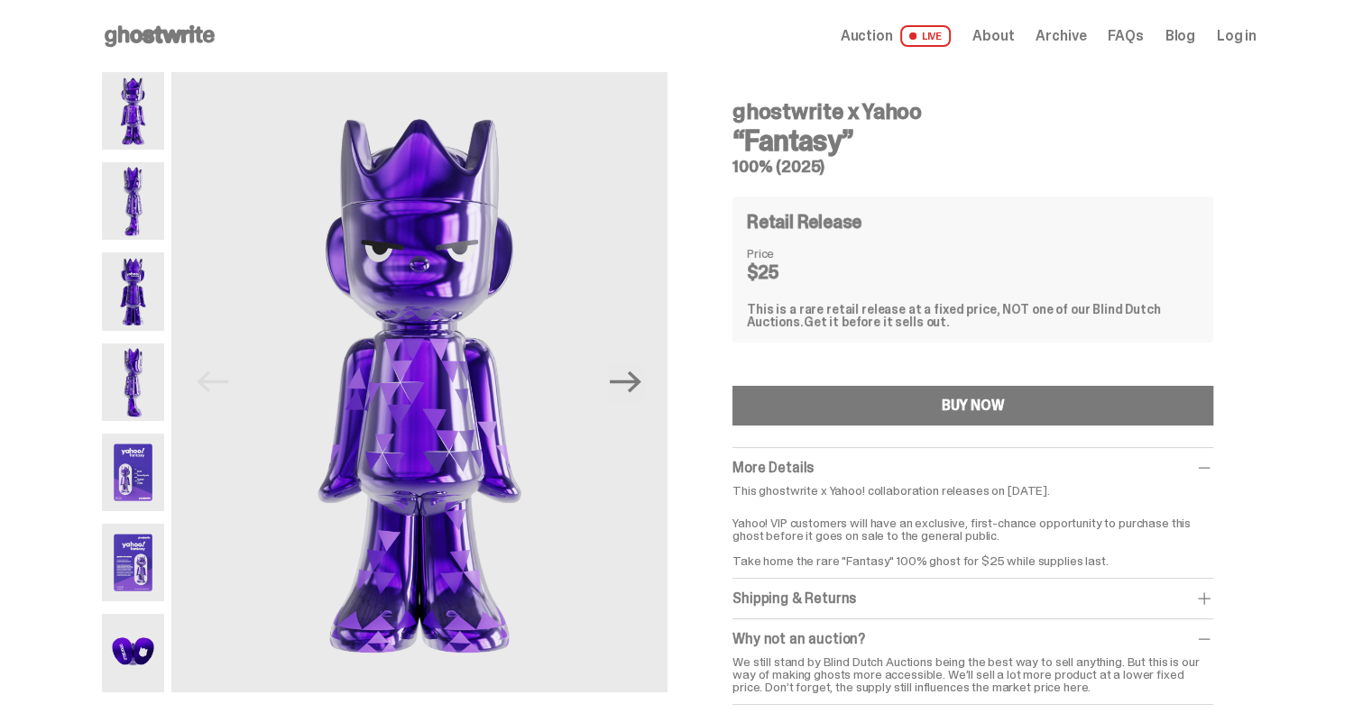
click at [859, 35] on span "Auction" at bounding box center [866, 36] width 52 height 14
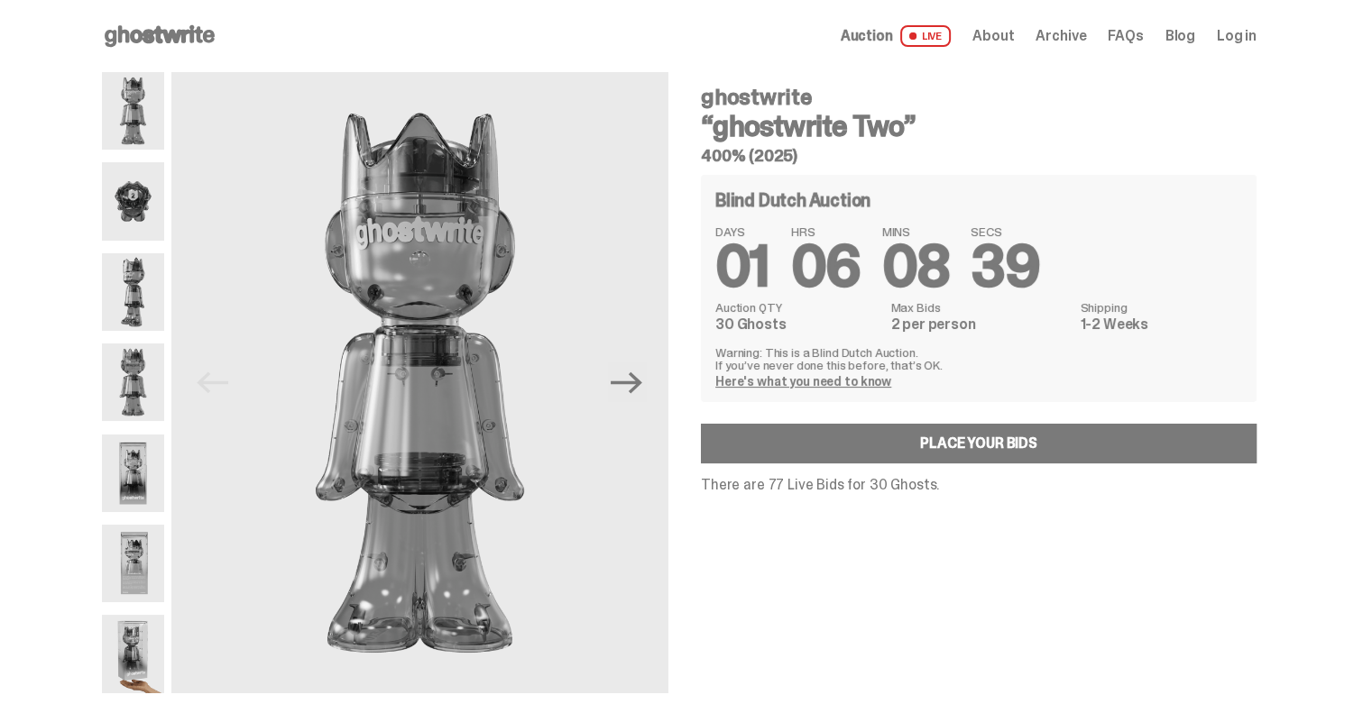
click at [157, 33] on use at bounding box center [160, 36] width 110 height 22
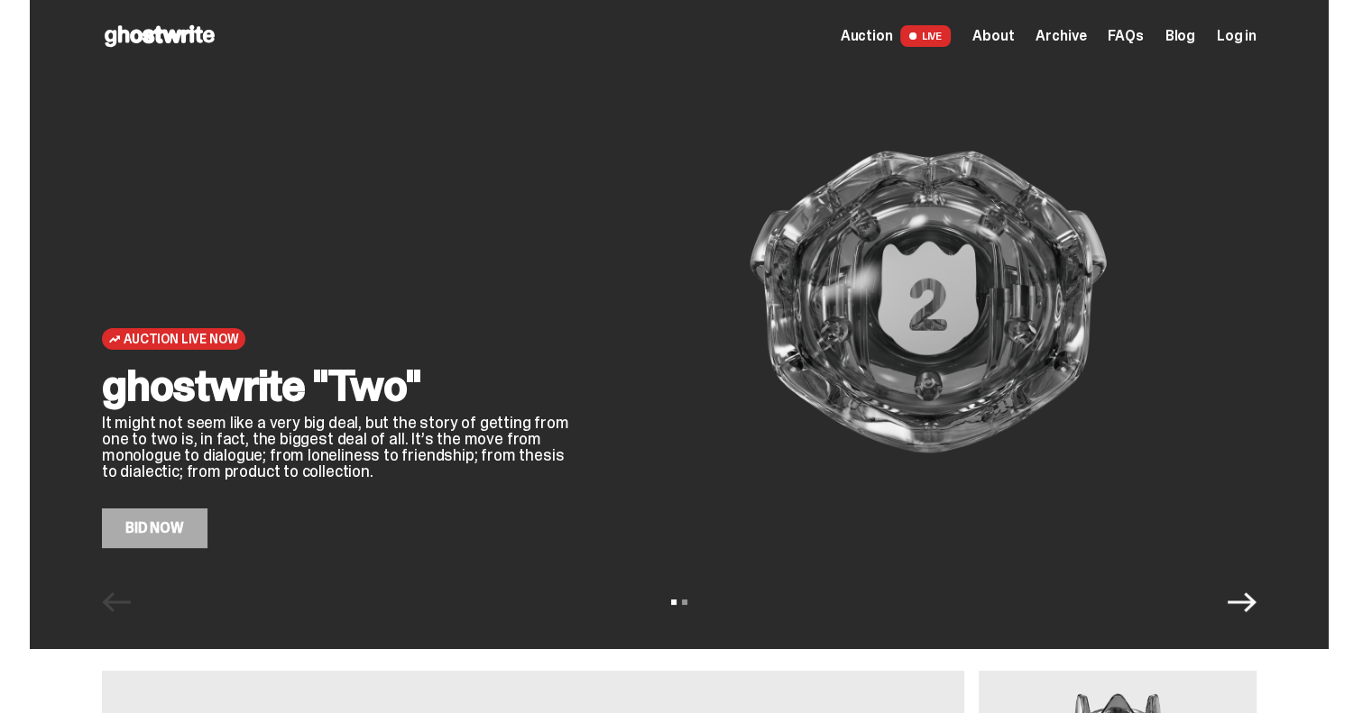
click at [1245, 606] on icon "Next" at bounding box center [1241, 602] width 29 height 29
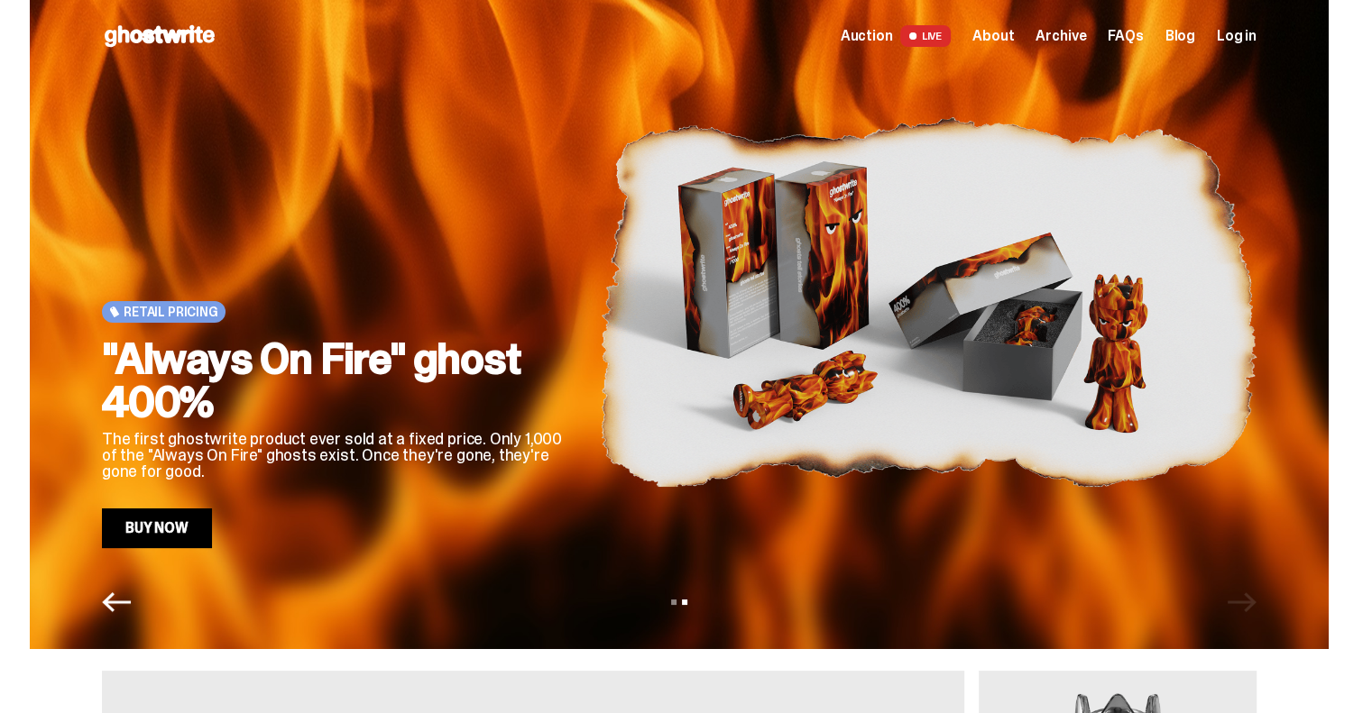
click at [149, 533] on link "Buy Now" at bounding box center [157, 529] width 110 height 40
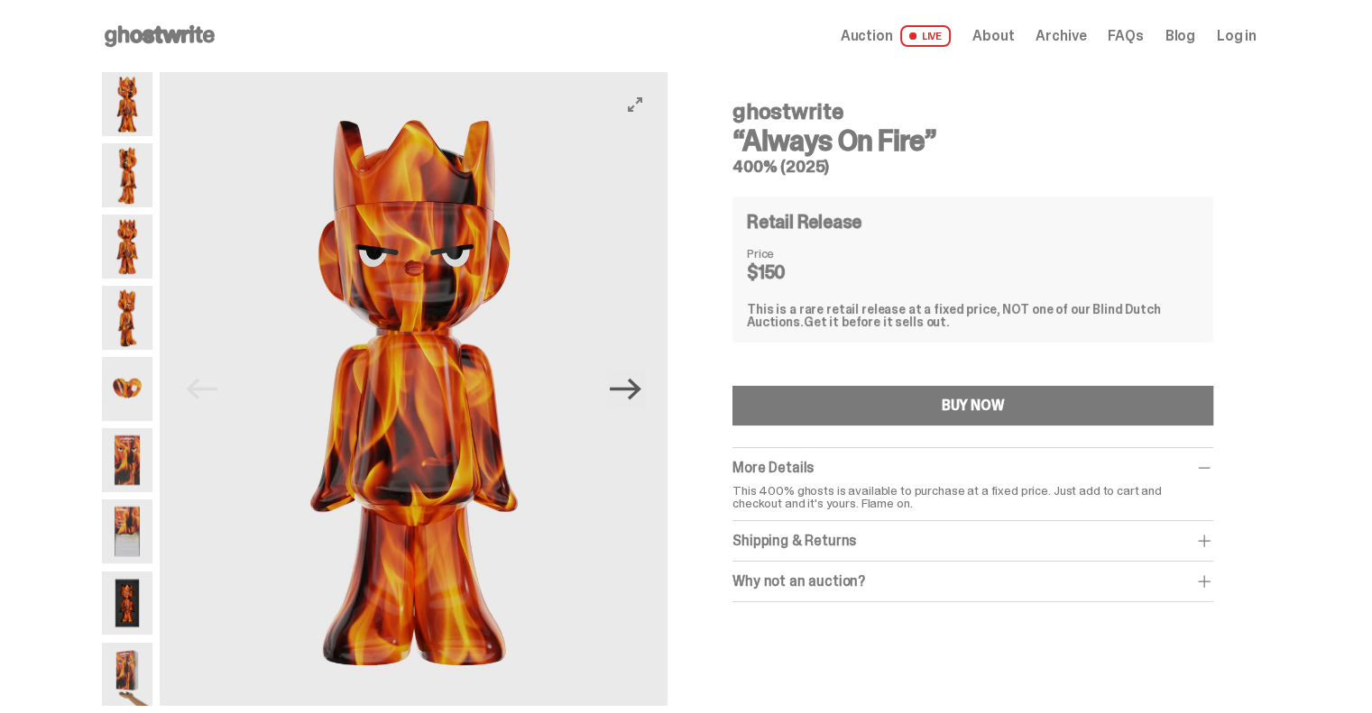
click at [635, 403] on icon "Next" at bounding box center [626, 389] width 32 height 32
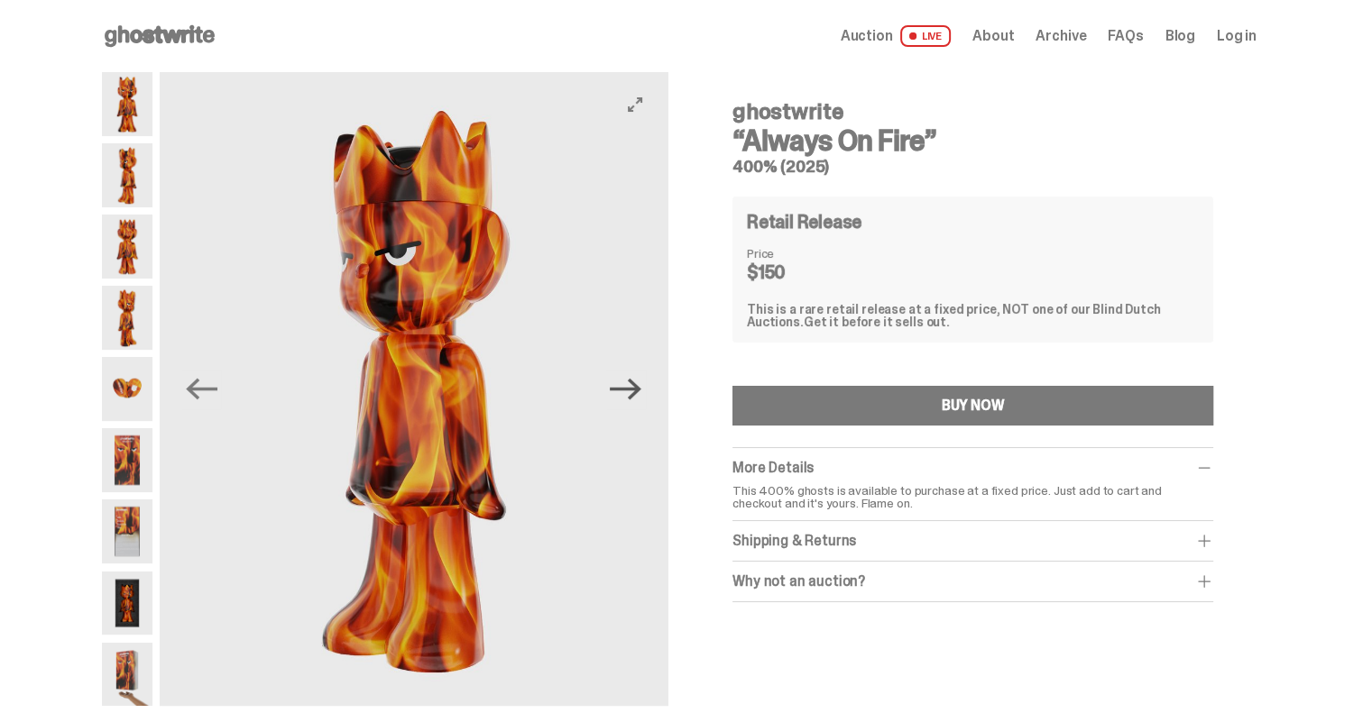
click at [635, 403] on icon "Next" at bounding box center [626, 389] width 32 height 32
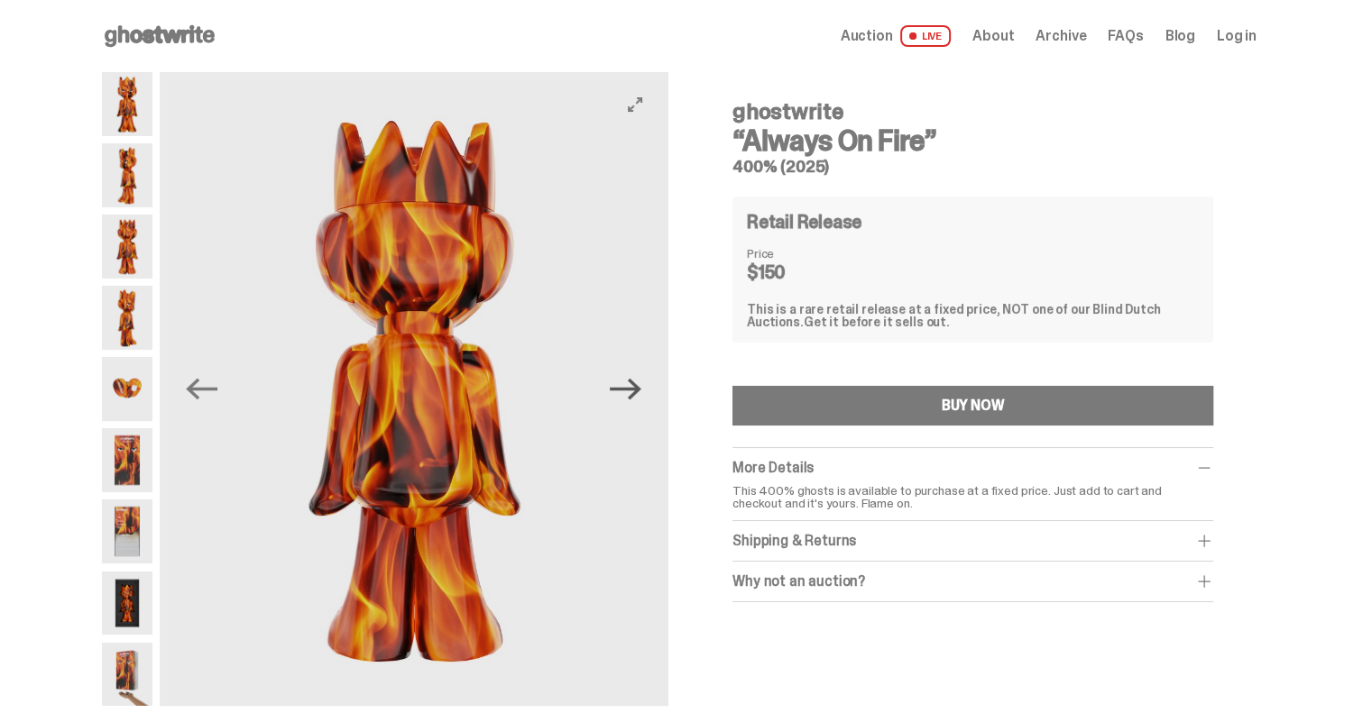
click at [635, 403] on icon "Next" at bounding box center [626, 389] width 32 height 32
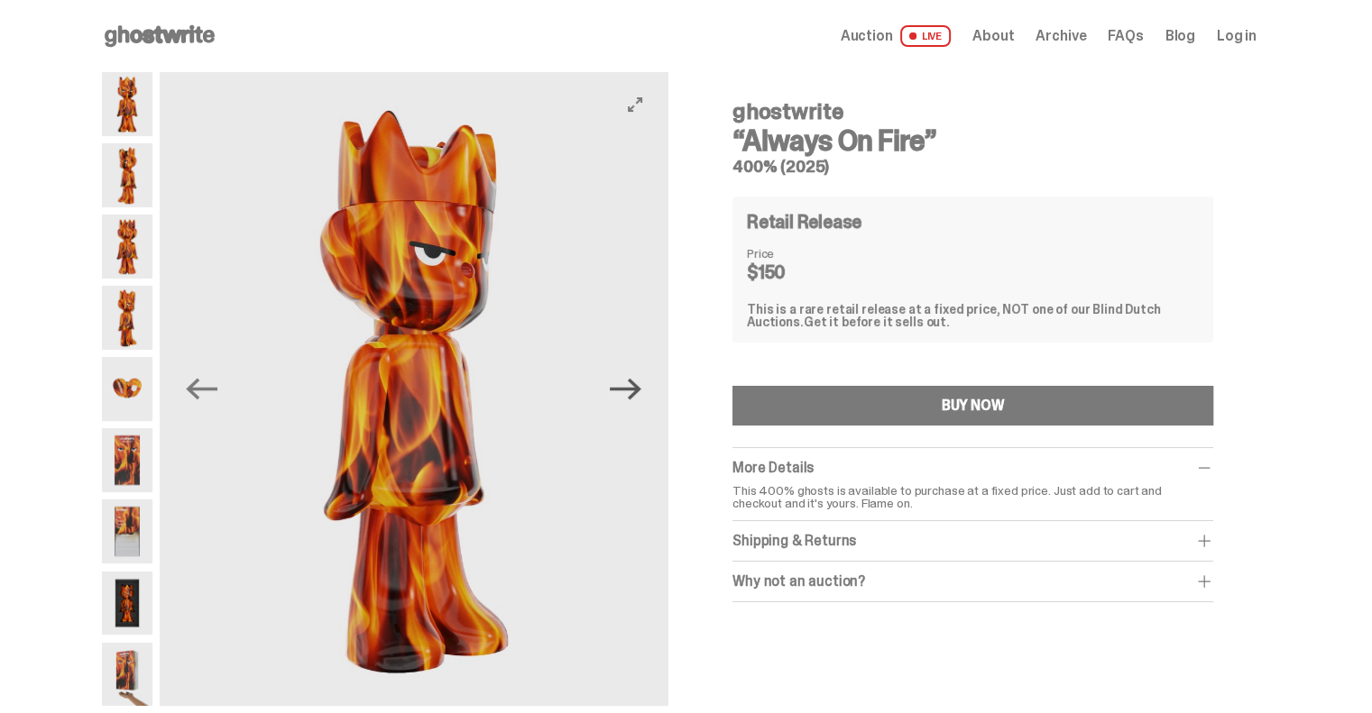
click at [635, 403] on icon "Next" at bounding box center [626, 389] width 32 height 32
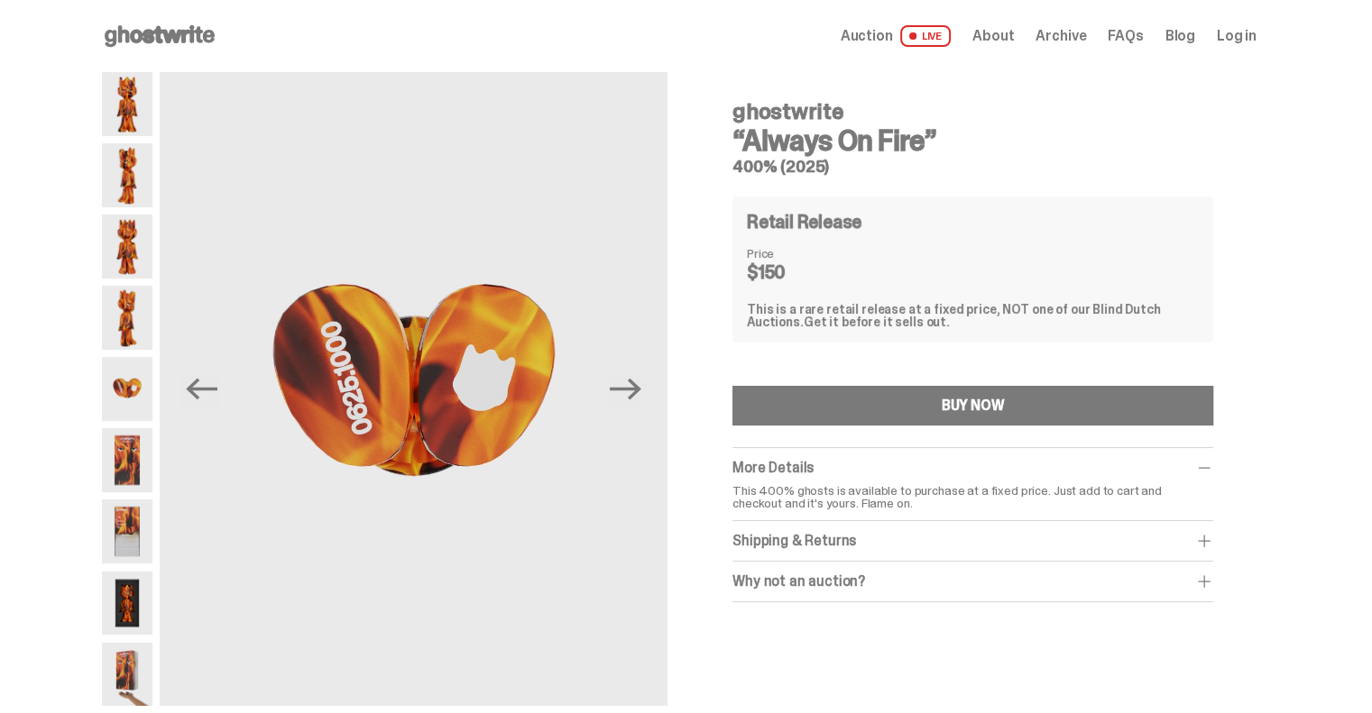
click at [1213, 536] on span at bounding box center [1204, 541] width 18 height 18
click at [1213, 620] on span at bounding box center [1204, 621] width 18 height 18
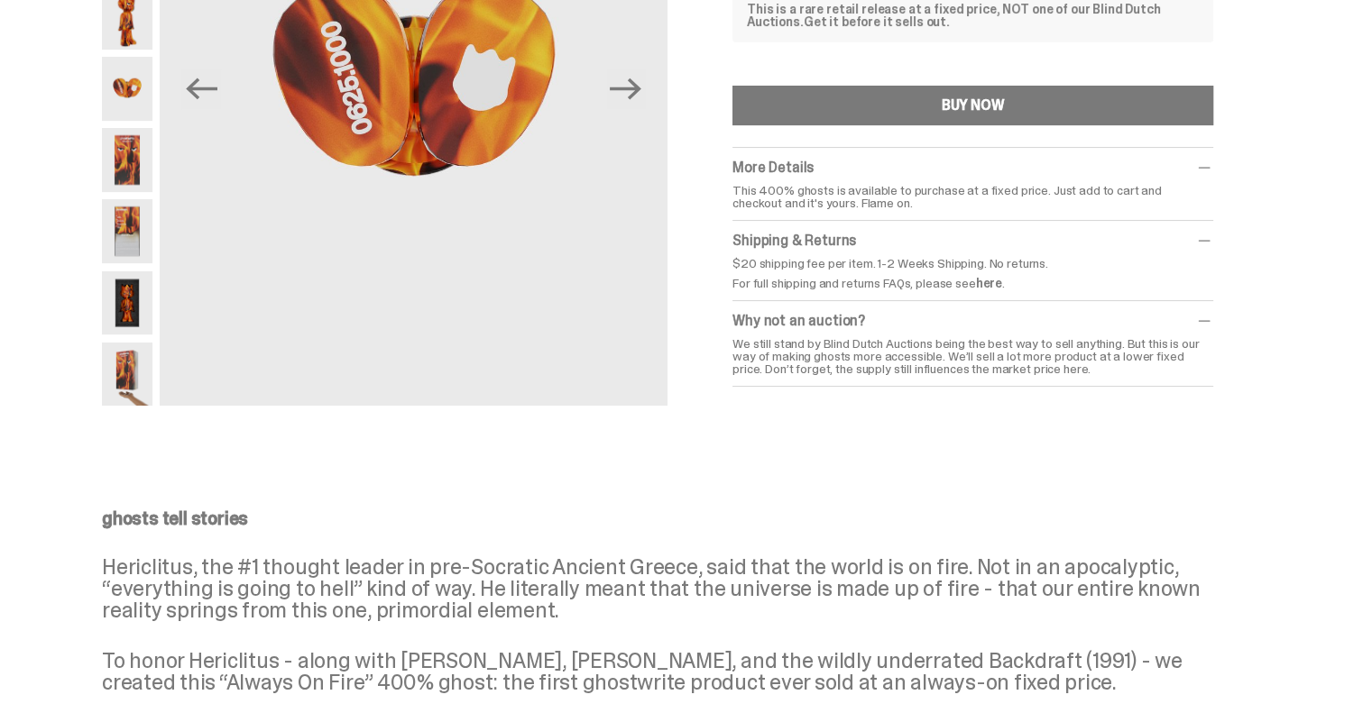
scroll to position [21, 0]
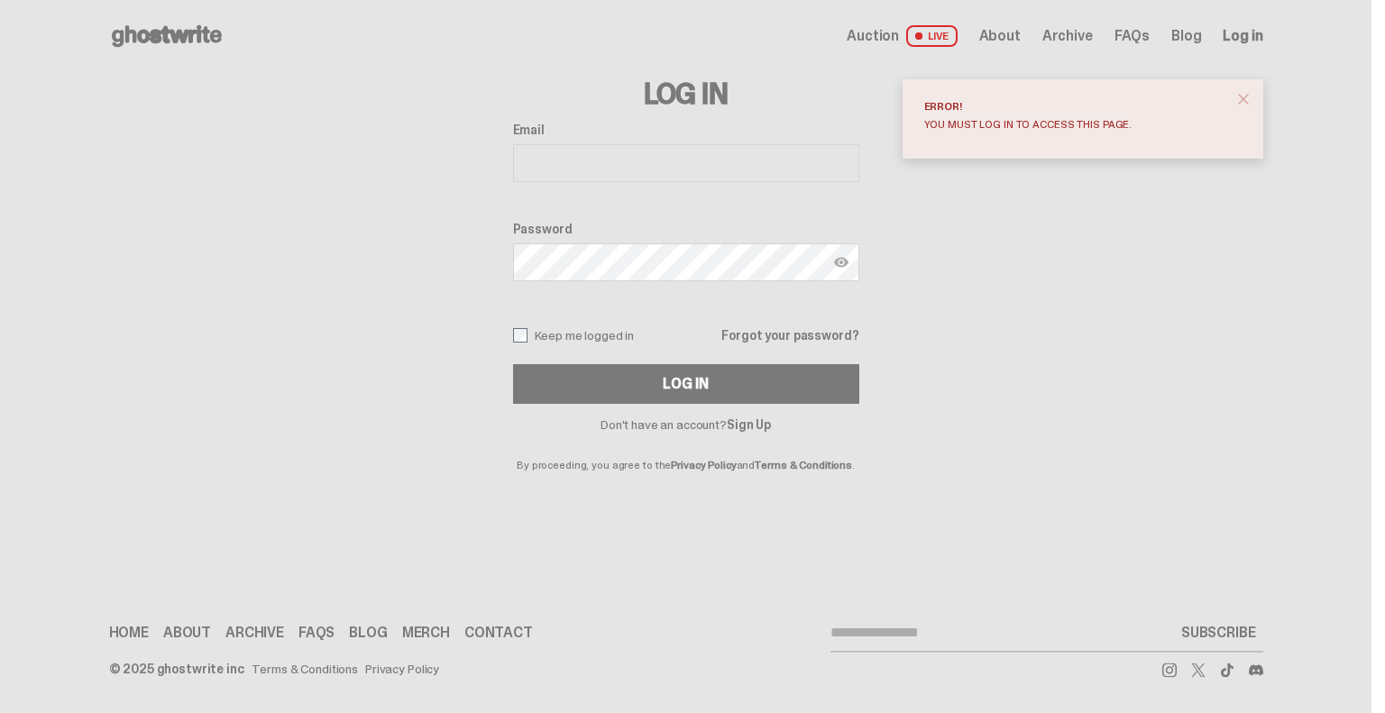
click at [146, 39] on use at bounding box center [167, 36] width 110 height 22
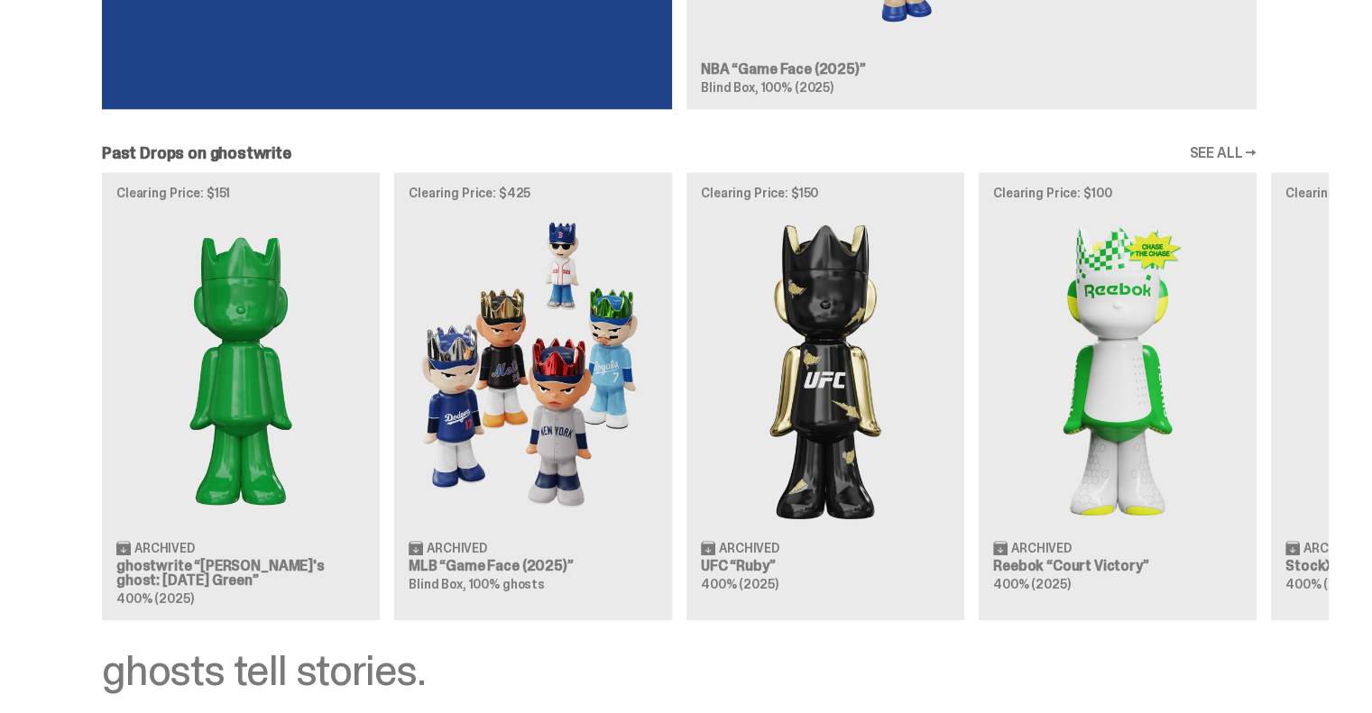
scroll to position [1894, 0]
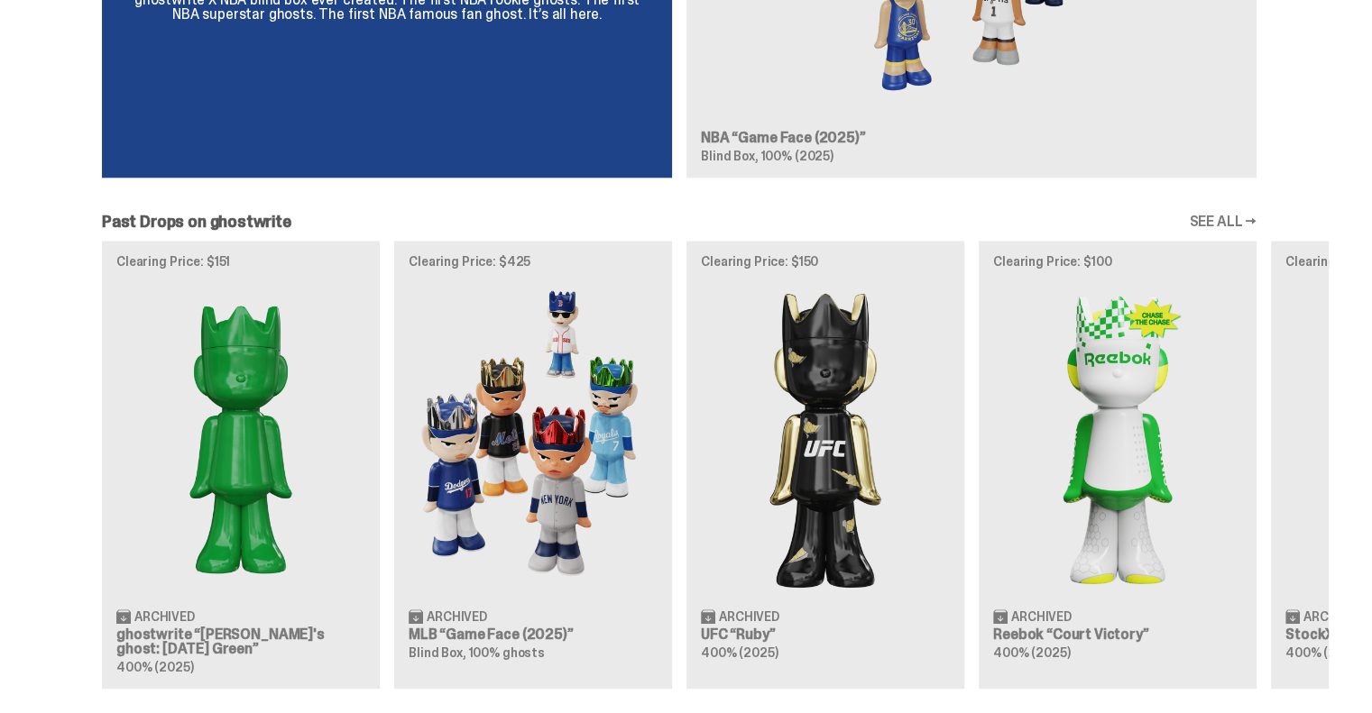
click at [1237, 215] on link "SEE ALL →" at bounding box center [1223, 222] width 68 height 14
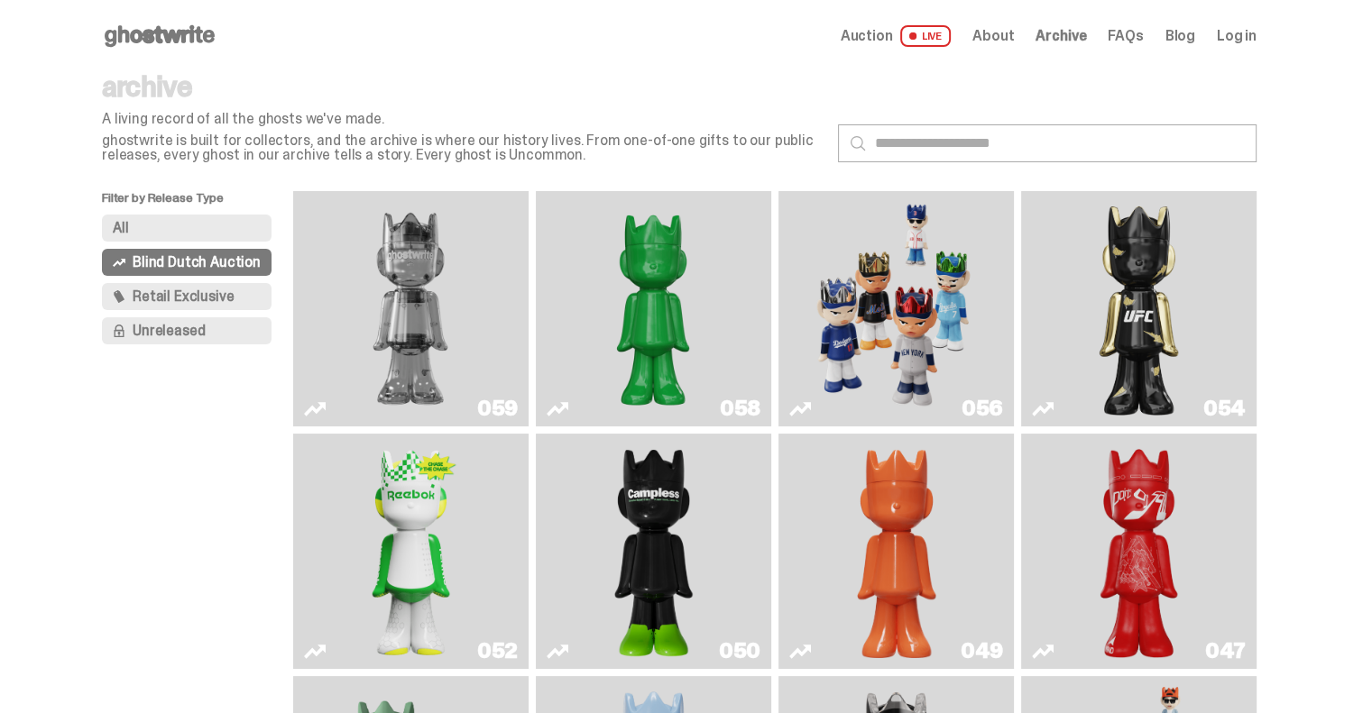
click at [169, 293] on span "Retail Exclusive" at bounding box center [183, 296] width 101 height 14
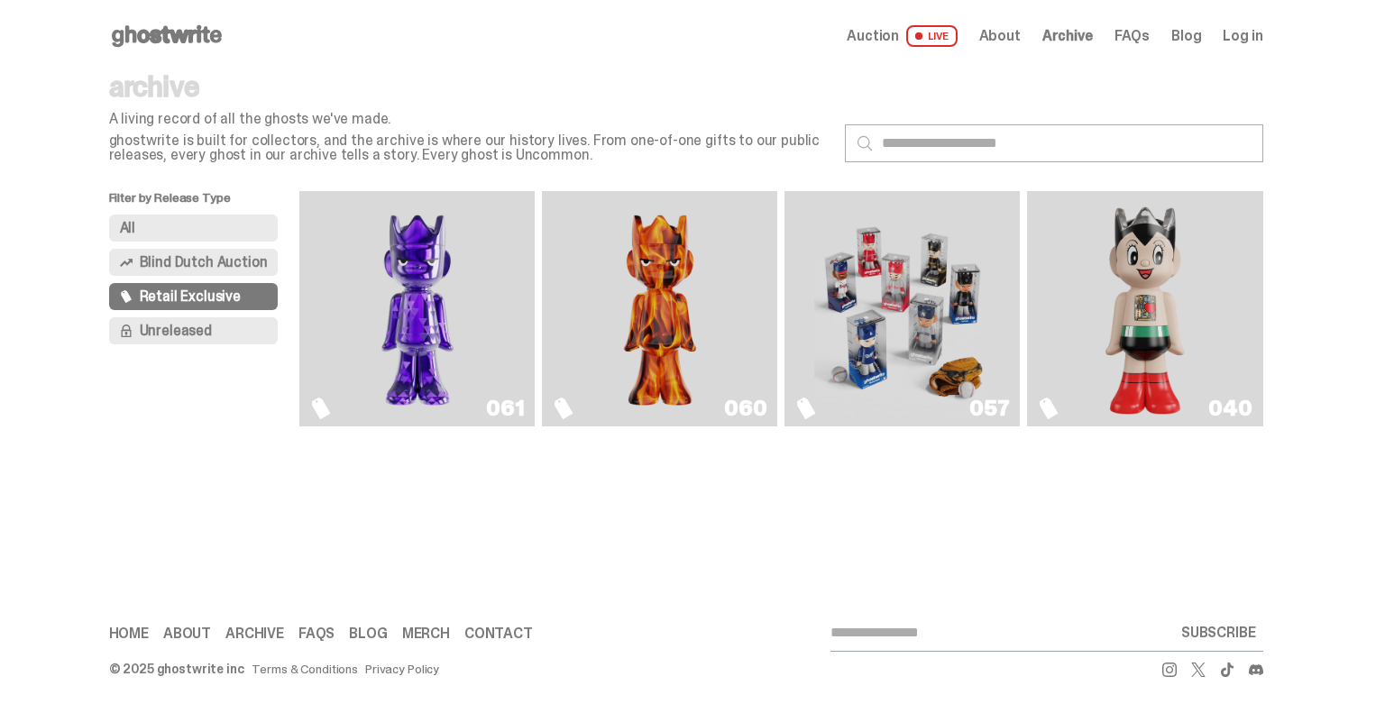
click at [1228, 407] on div "040" at bounding box center [1229, 409] width 43 height 22
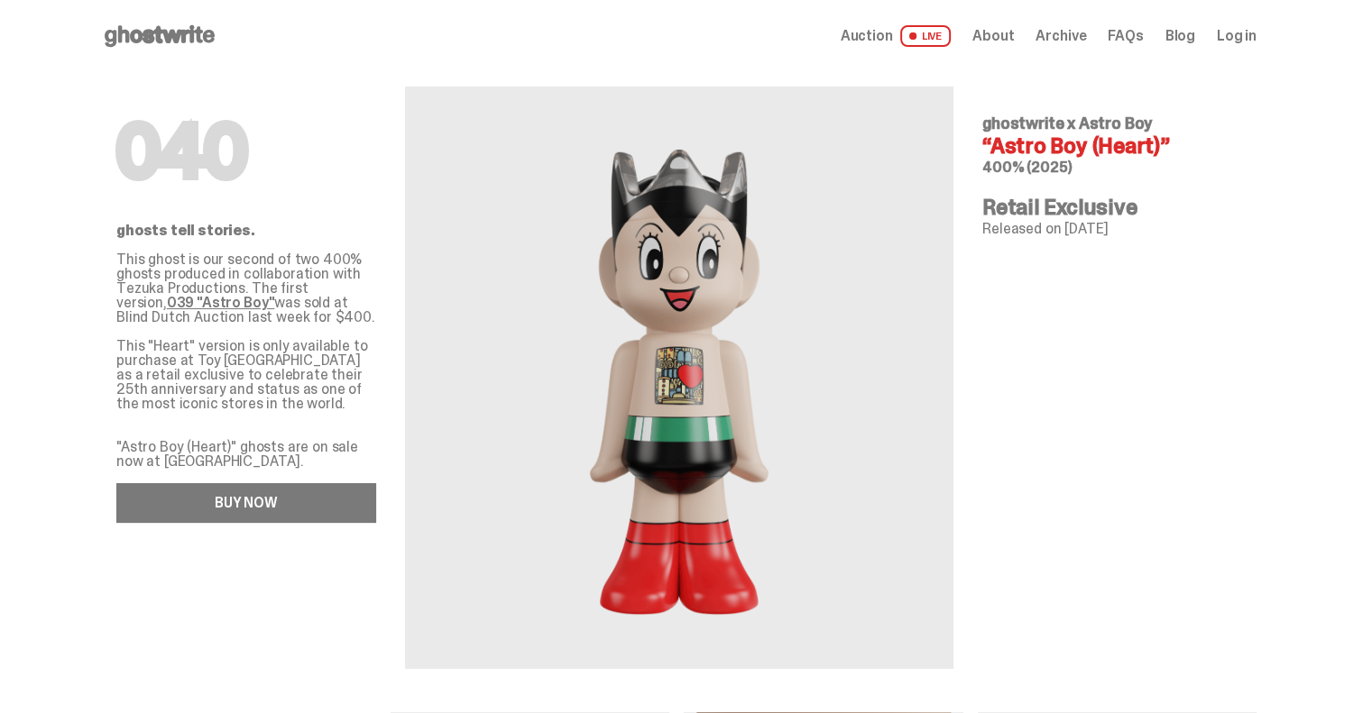
click at [253, 501] on link "BUY NOW" at bounding box center [246, 503] width 260 height 40
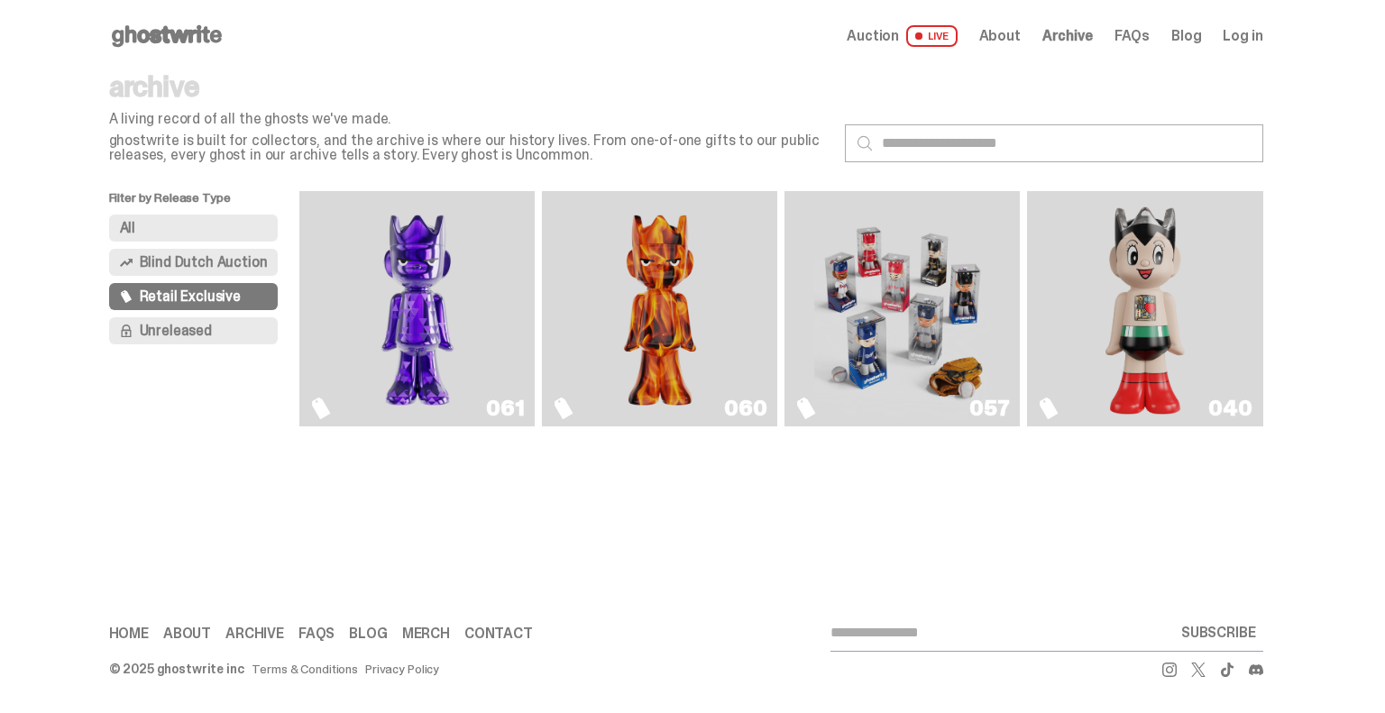
click at [975, 347] on img "Game Face (2025)" at bounding box center [902, 308] width 177 height 221
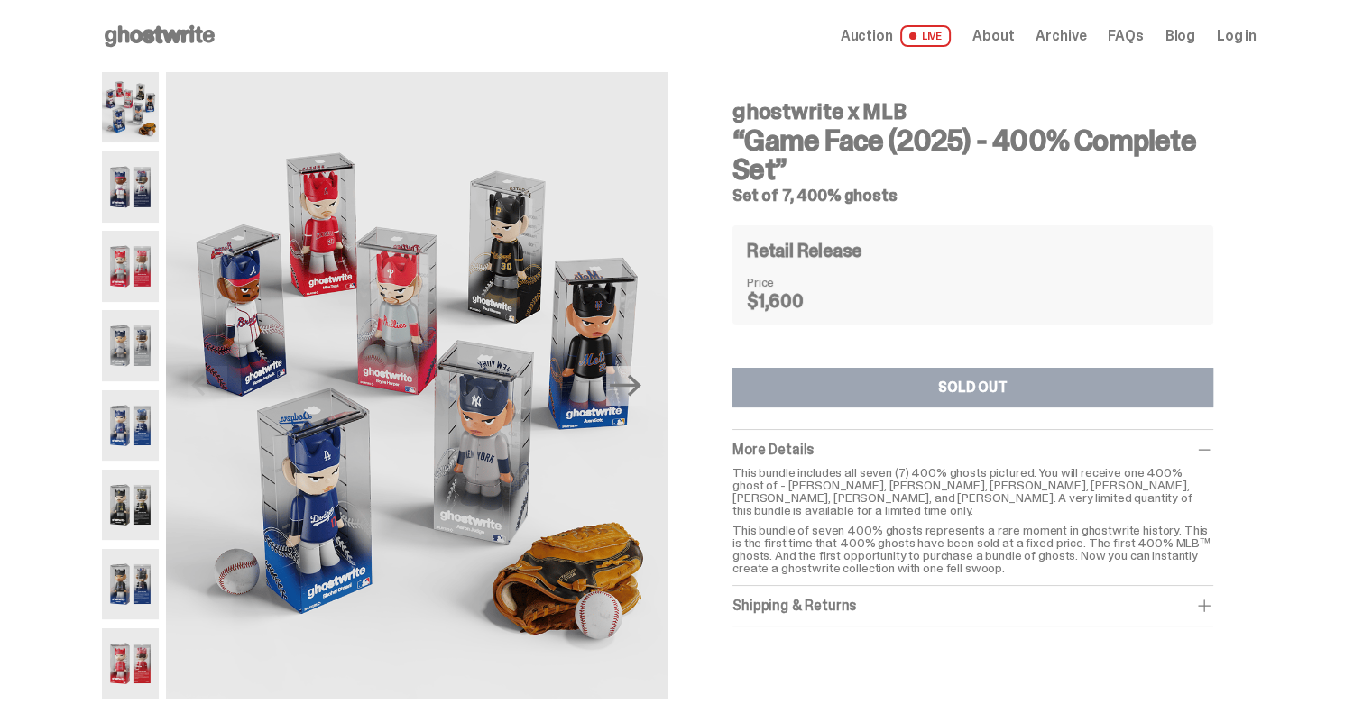
click at [779, 597] on div "Shipping & Returns" at bounding box center [972, 606] width 481 height 18
click at [887, 32] on span "Auction" at bounding box center [866, 36] width 52 height 14
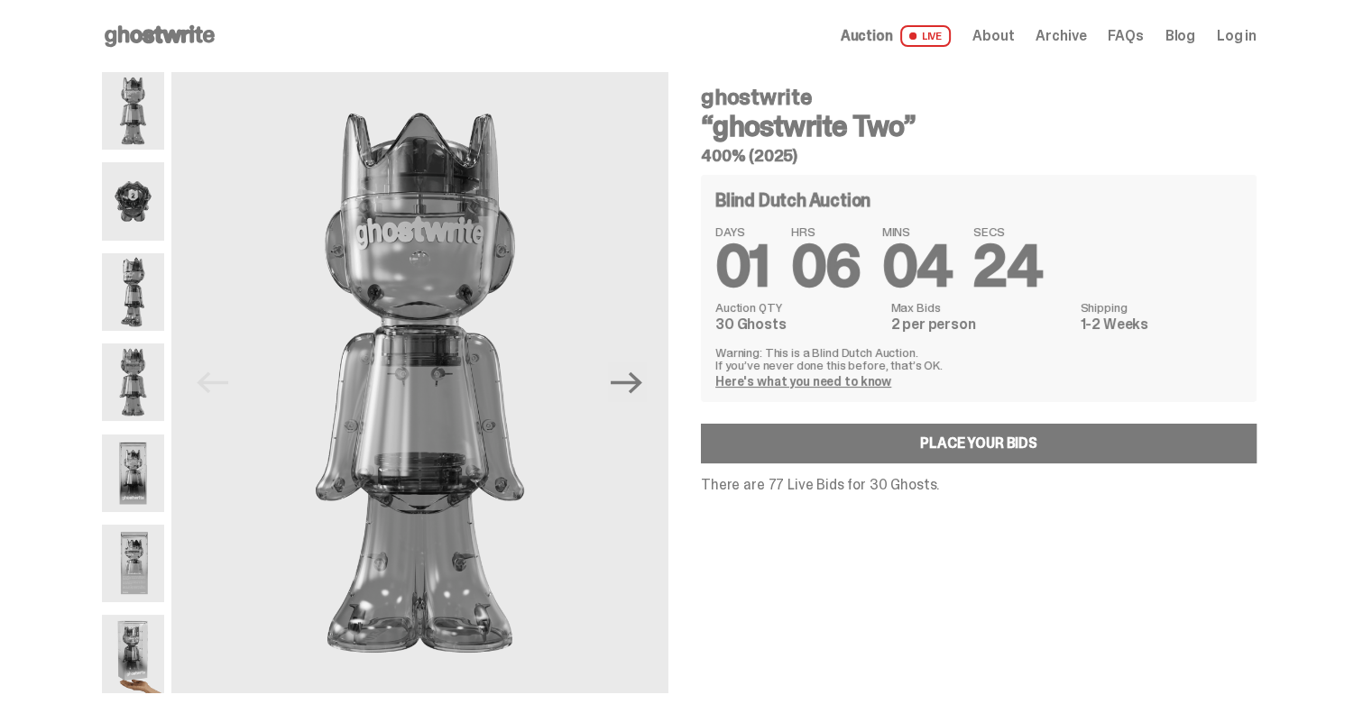
click at [1192, 32] on link "Blog" at bounding box center [1180, 36] width 30 height 14
click at [1194, 35] on link "Blog" at bounding box center [1180, 36] width 30 height 14
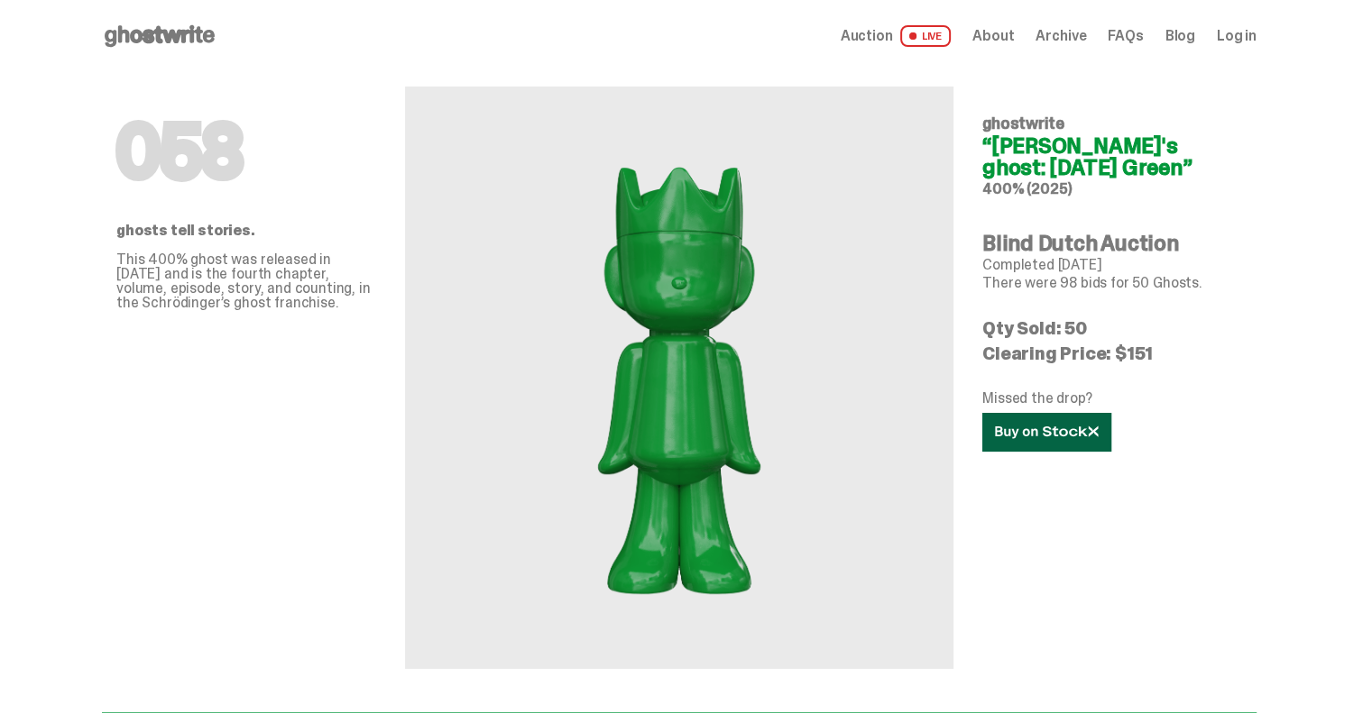
click at [1067, 434] on use at bounding box center [1046, 432] width 103 height 13
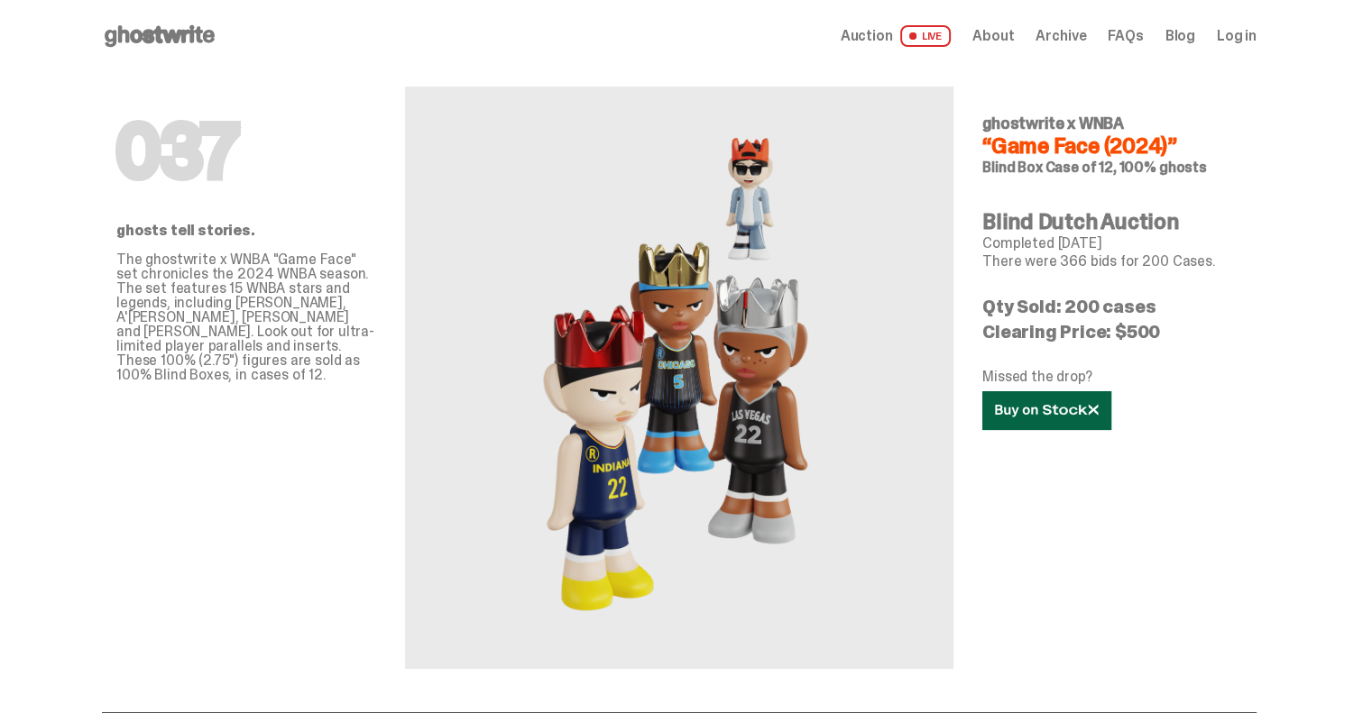
click at [1051, 410] on icon at bounding box center [1047, 411] width 104 height 14
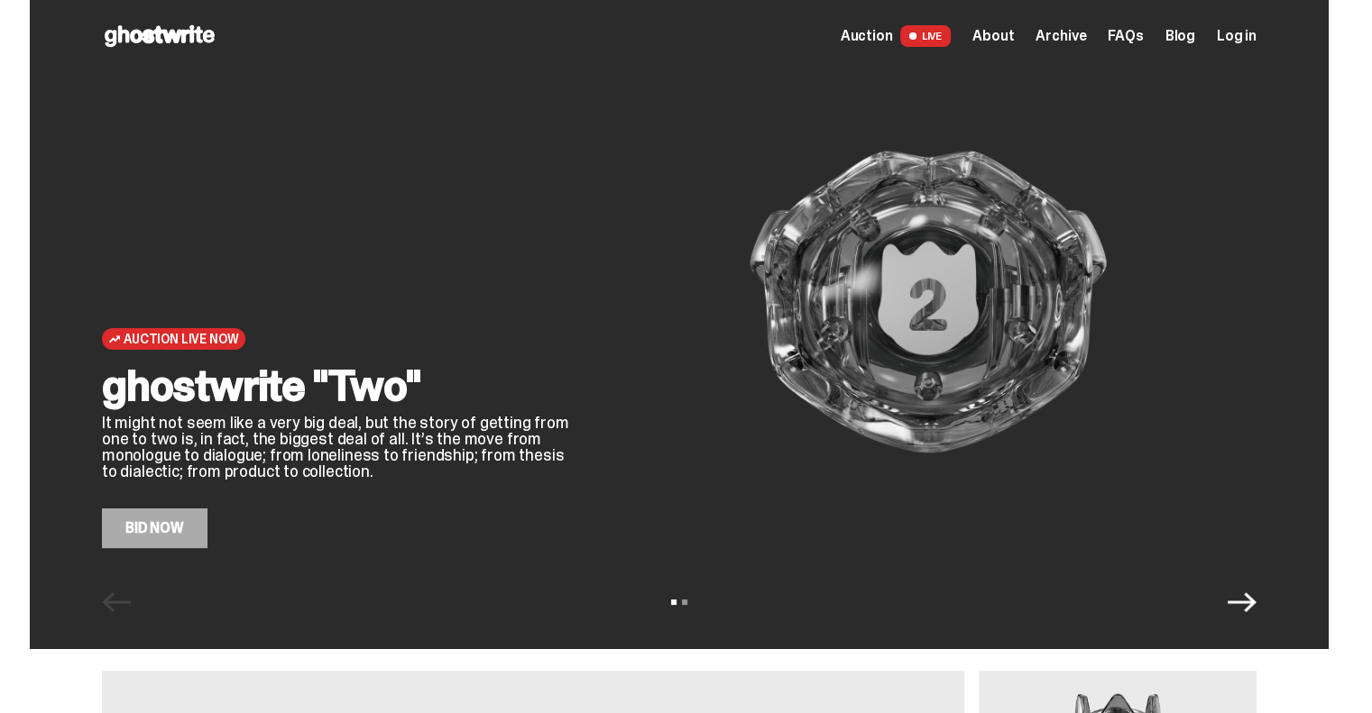
click at [595, 155] on div "Auction Live Now ghostwrite "Two" It might not seem like a very big deal, but t…" at bounding box center [679, 302] width 1154 height 492
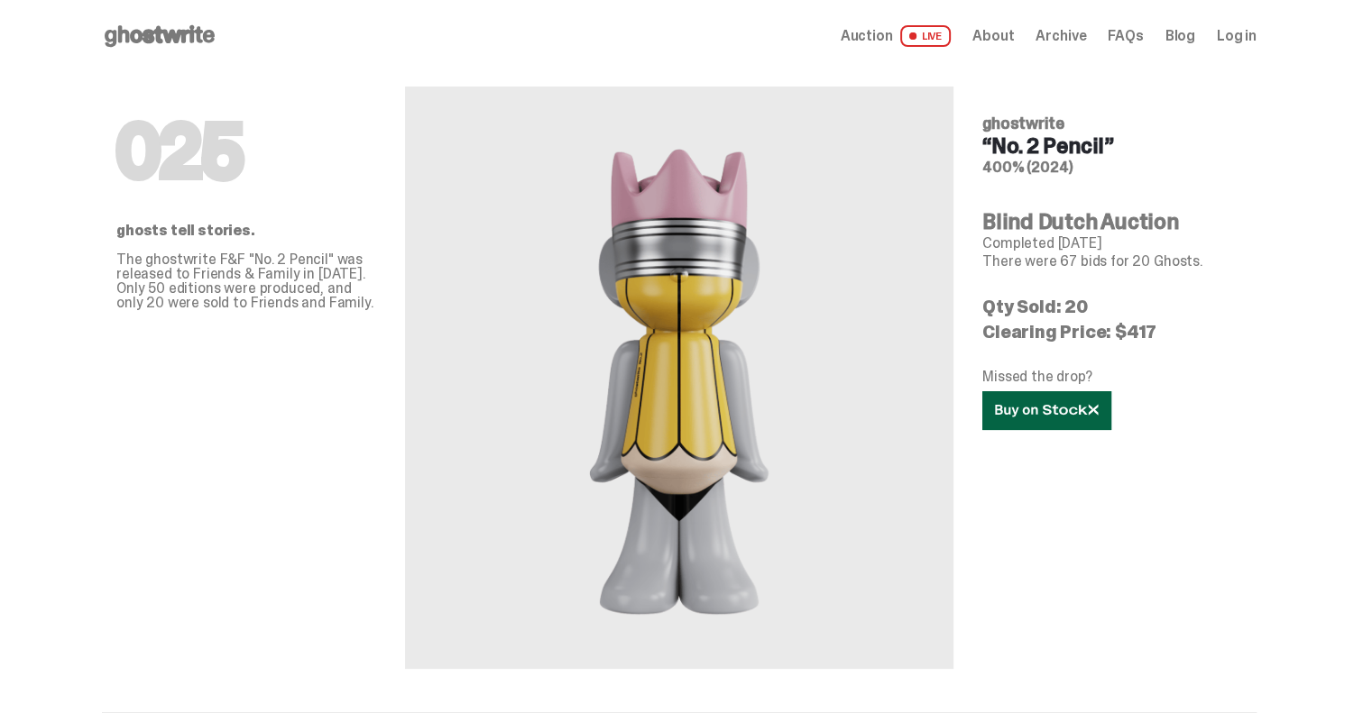
click at [1088, 400] on link at bounding box center [1046, 410] width 129 height 39
